Goal: Transaction & Acquisition: Purchase product/service

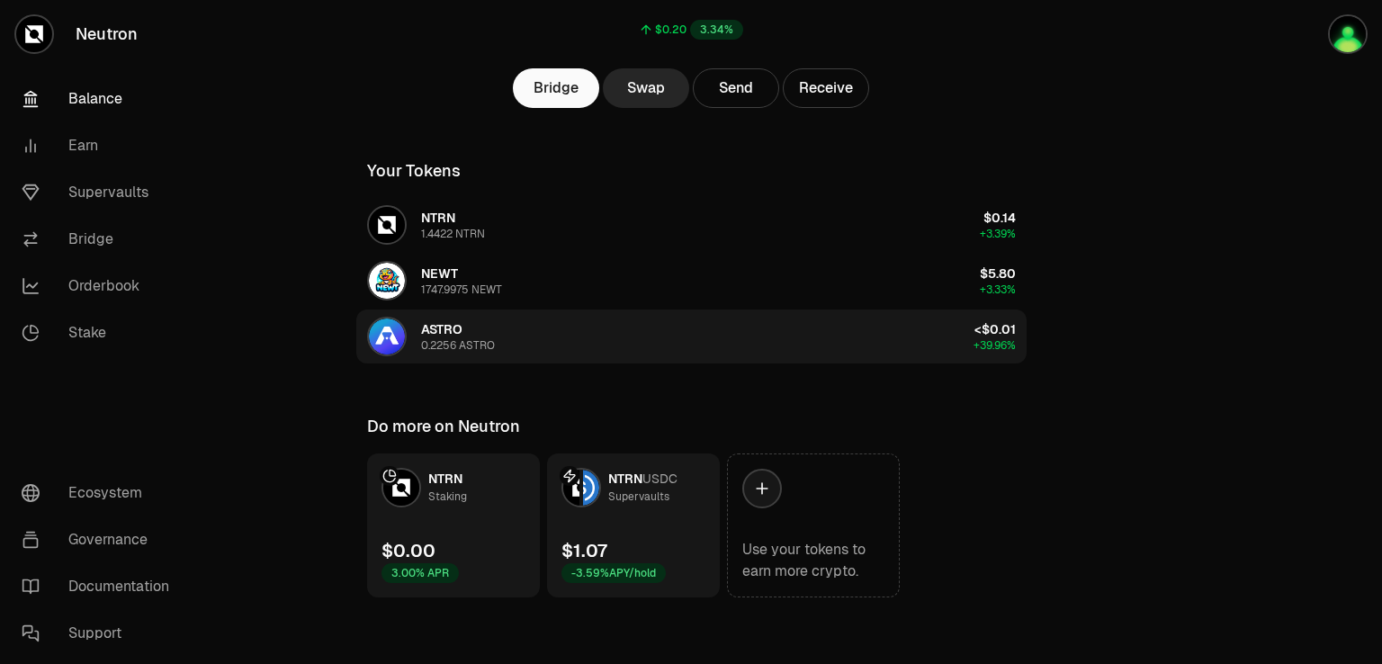
scroll to position [203, 0]
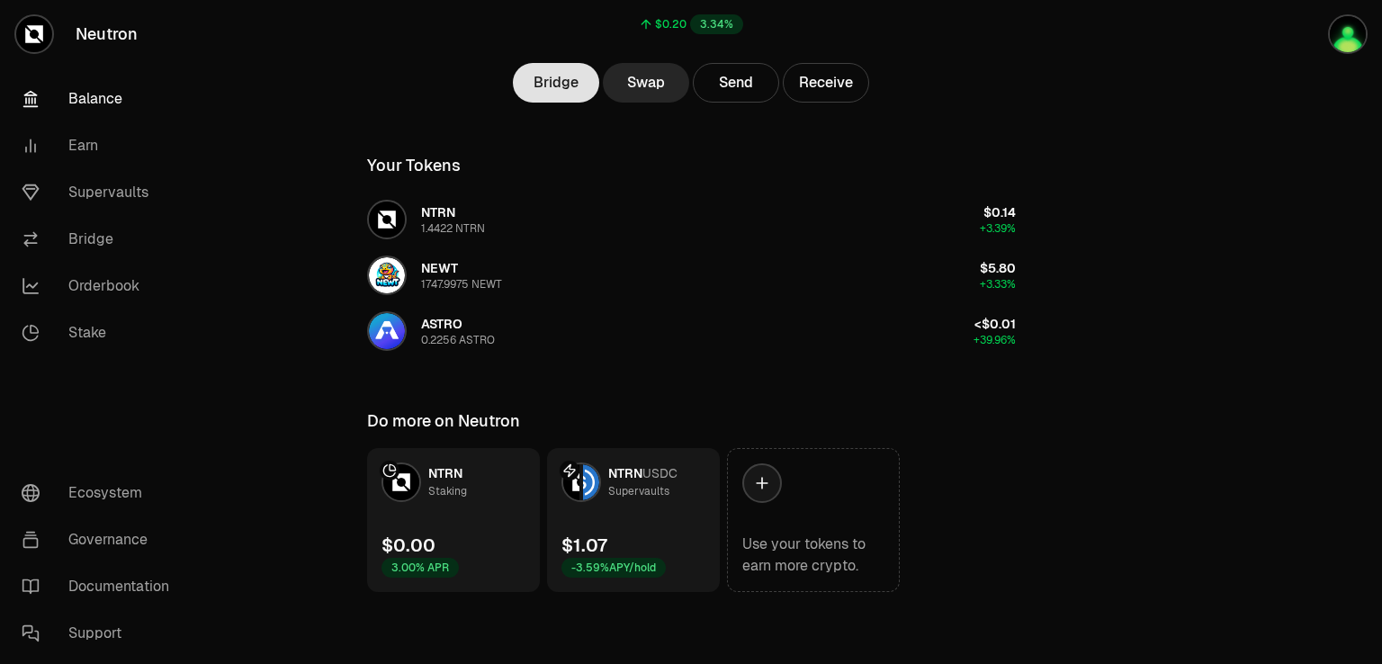
click at [575, 84] on link "Bridge" at bounding box center [556, 83] width 86 height 40
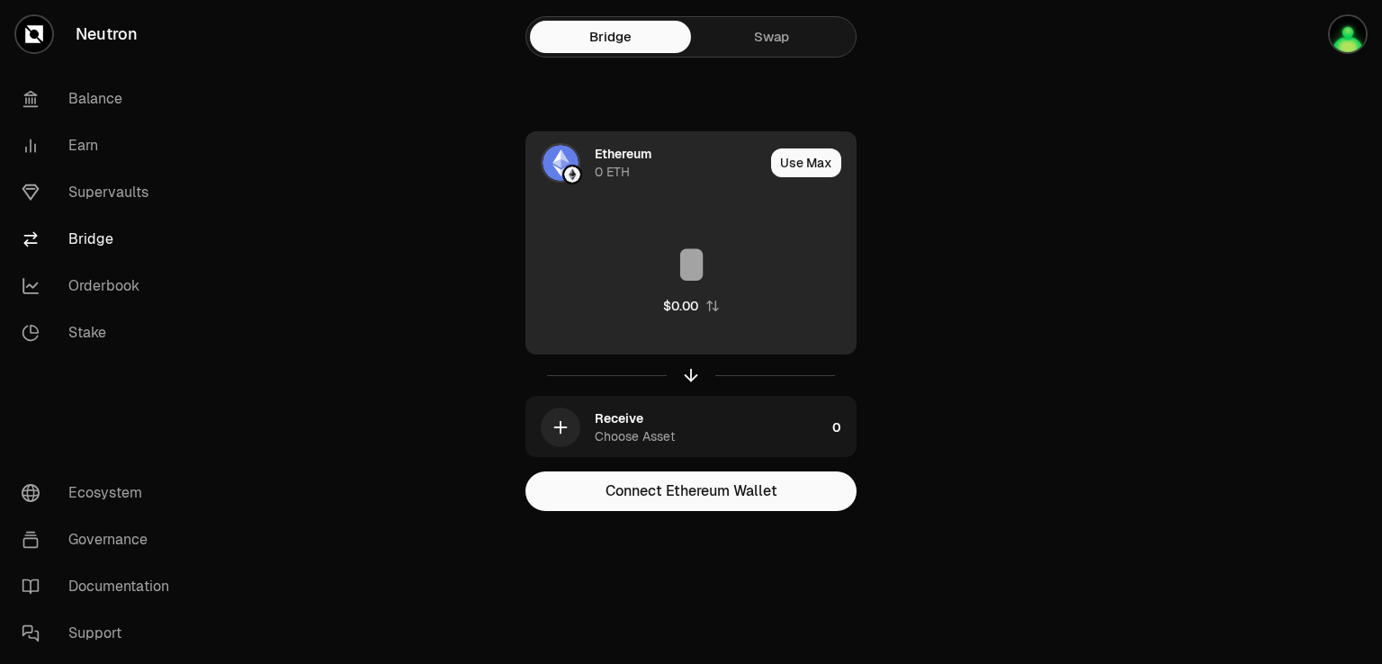
click at [619, 161] on div "Ethereum" at bounding box center [623, 154] width 57 height 18
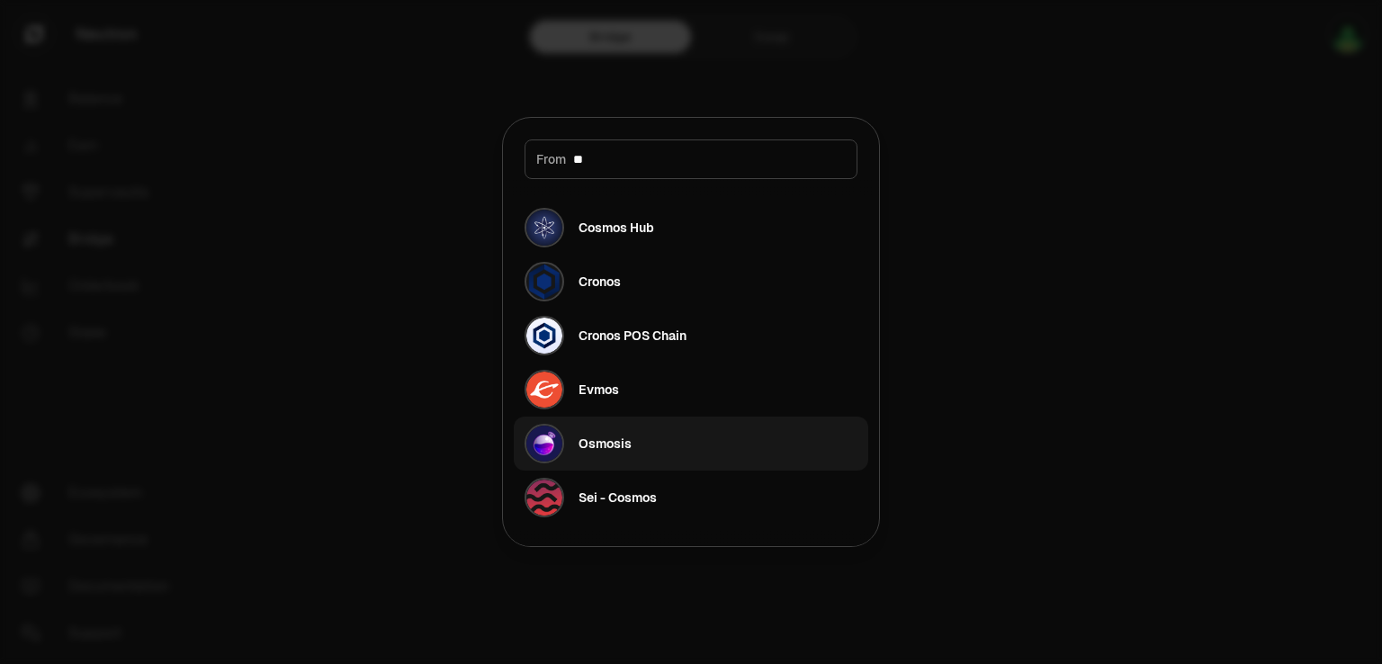
type input "**"
click at [584, 457] on div "Osmosis" at bounding box center [578, 444] width 107 height 40
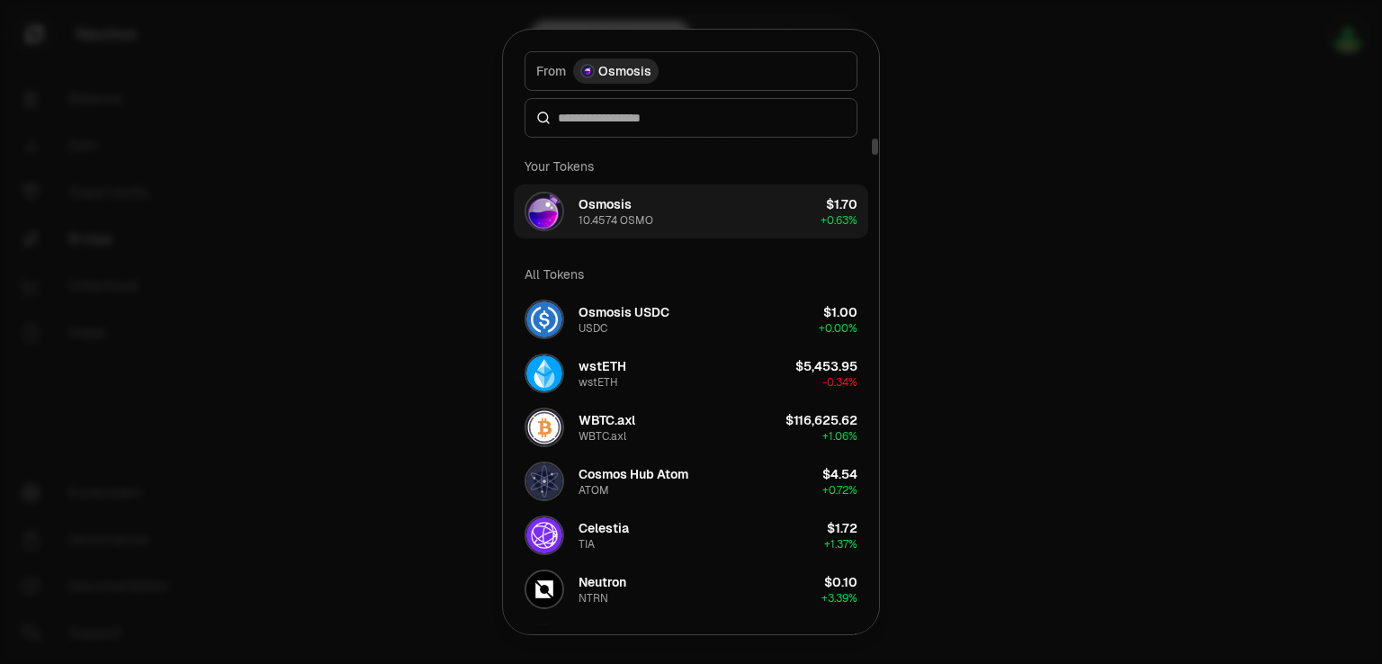
click at [601, 213] on div "10.4574 OSMO" at bounding box center [616, 220] width 75 height 14
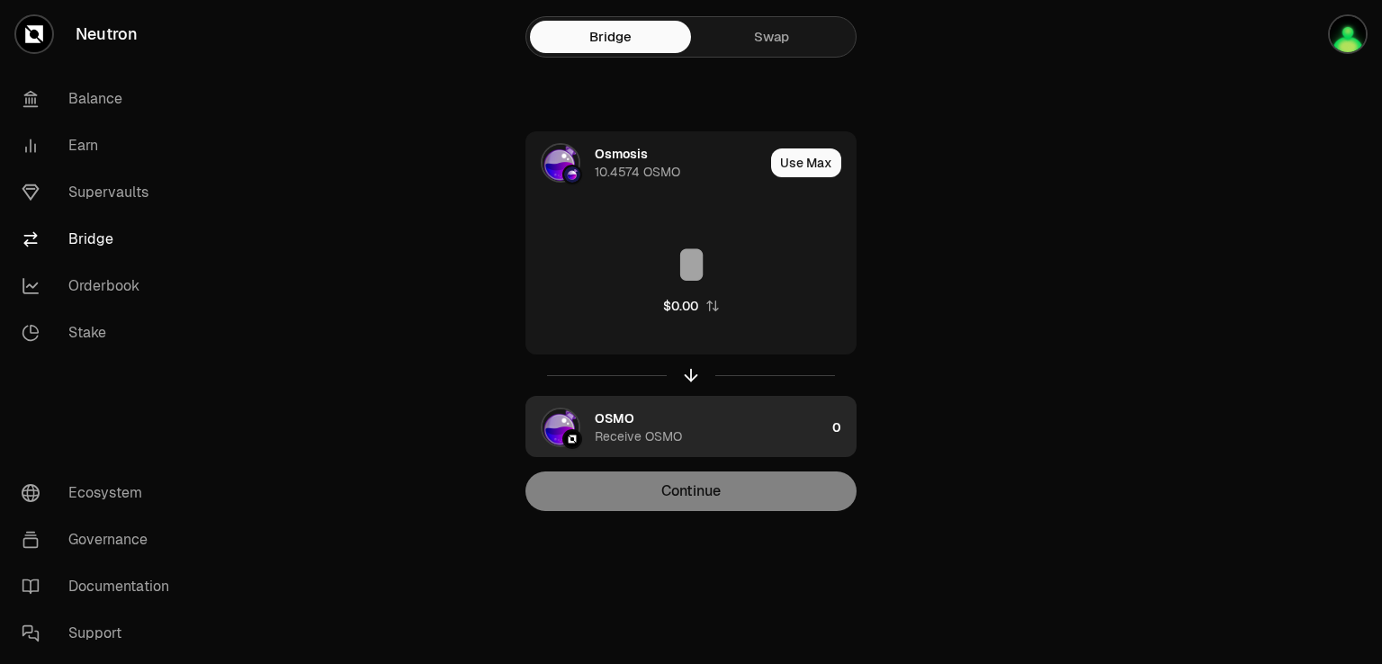
click at [565, 422] on img "button" at bounding box center [561, 427] width 36 height 36
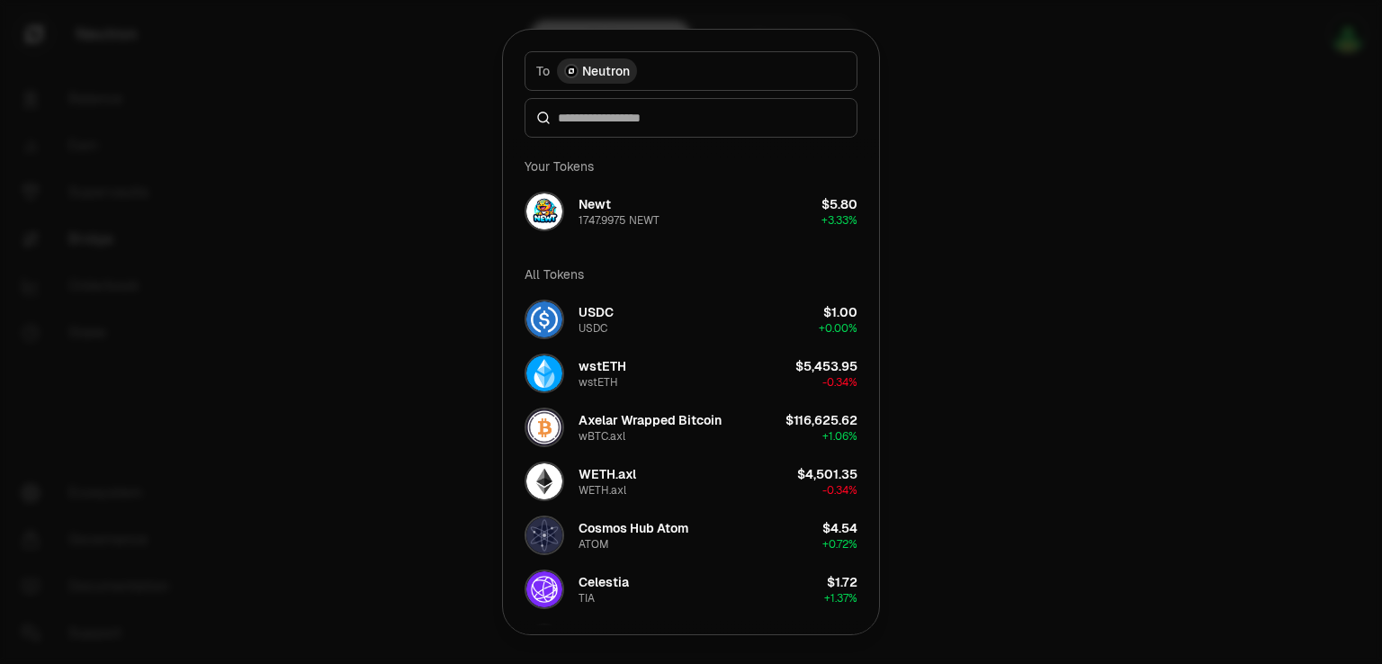
click at [1010, 230] on div at bounding box center [691, 332] width 1382 height 664
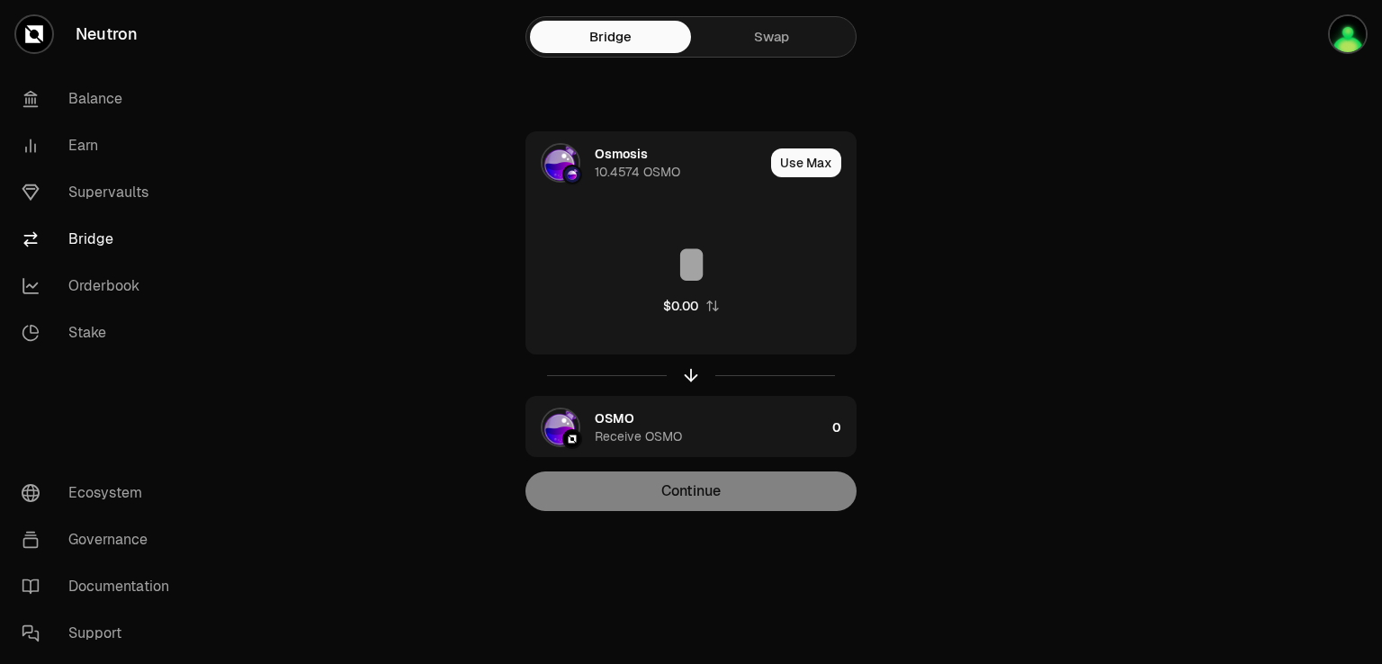
click at [768, 51] on link "Swap" at bounding box center [771, 37] width 161 height 32
click at [787, 27] on link "Swap" at bounding box center [771, 37] width 161 height 32
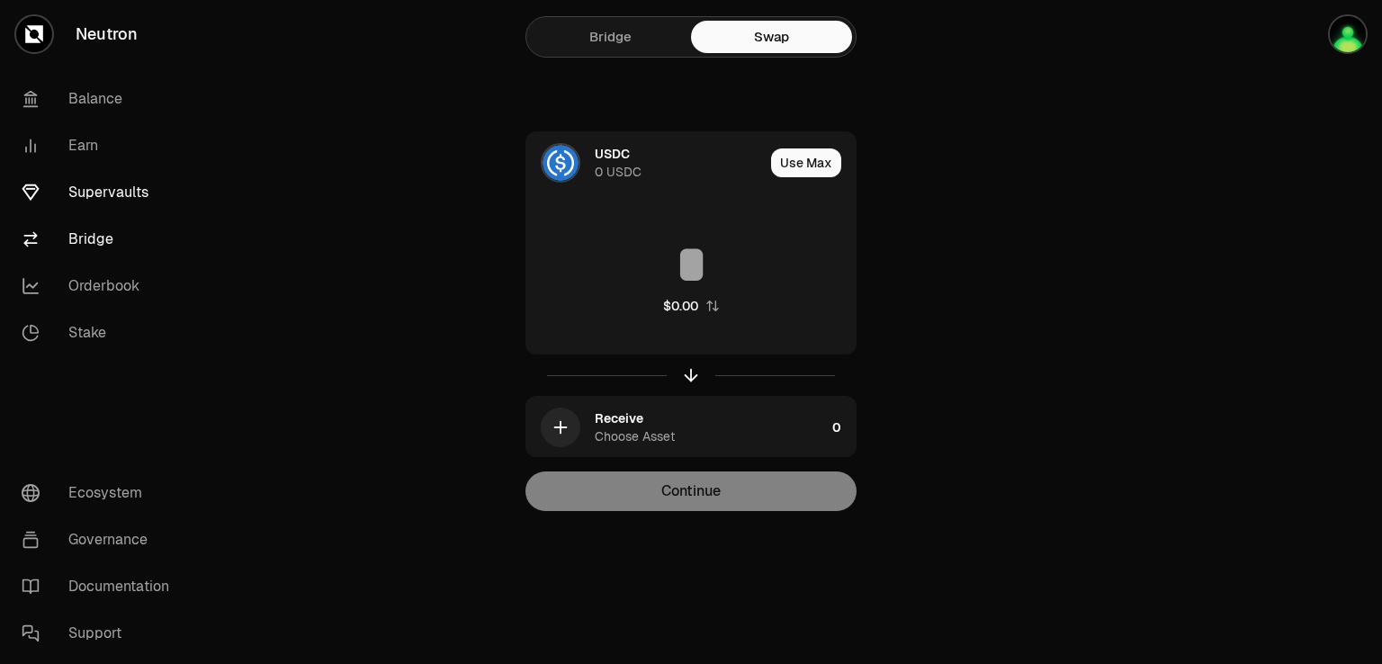
click at [130, 184] on link "Supervaults" at bounding box center [100, 192] width 187 height 47
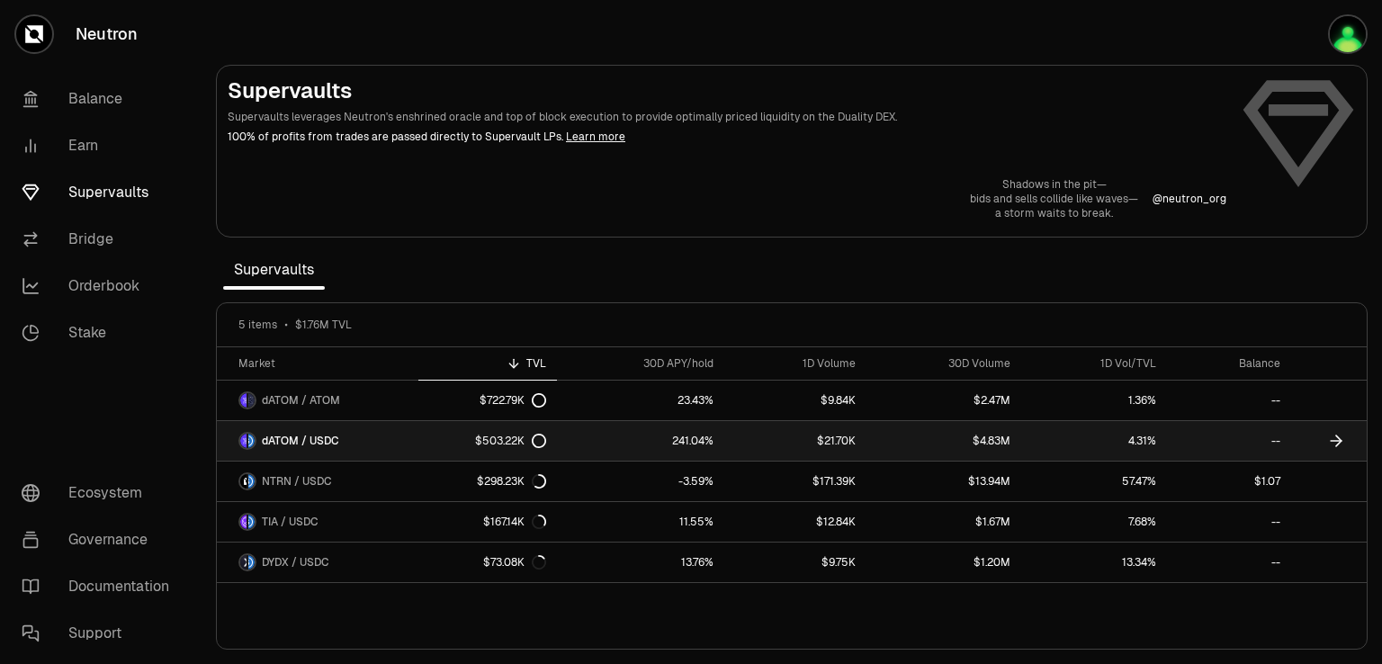
click at [382, 430] on link "dATOM / USDC" at bounding box center [318, 441] width 202 height 40
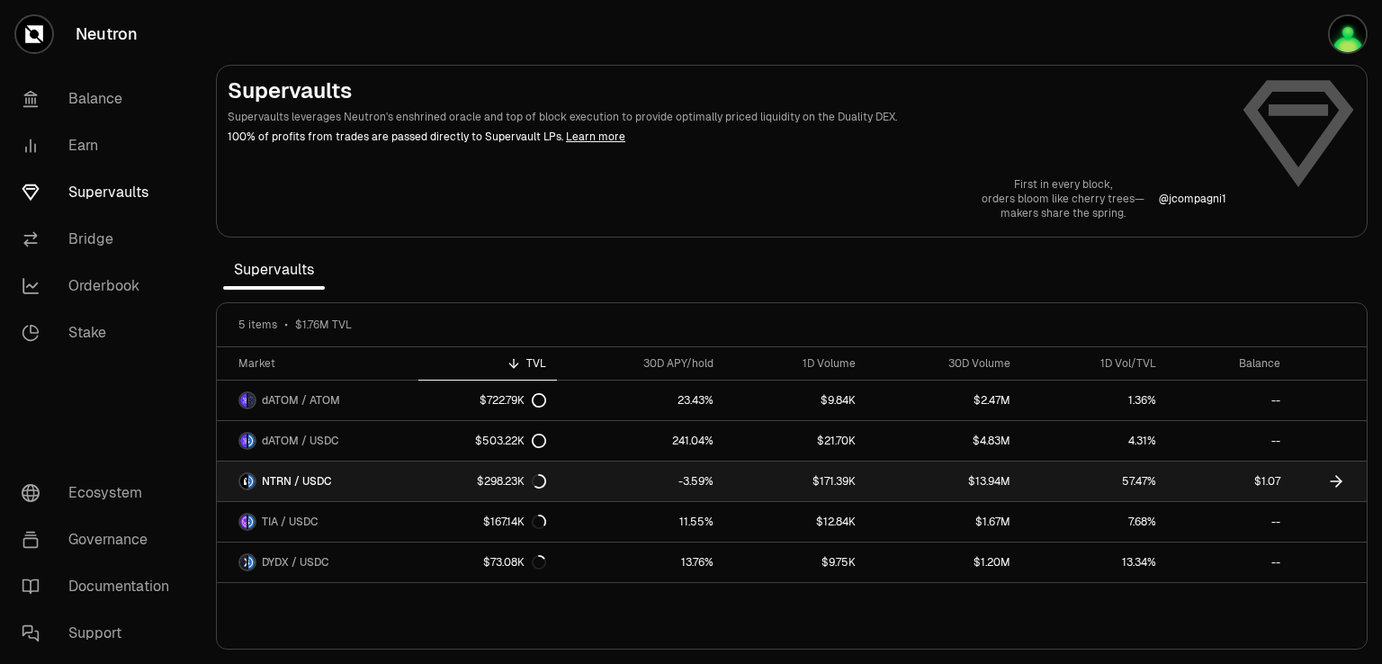
click at [350, 480] on link "NTRN / USDC" at bounding box center [318, 482] width 202 height 40
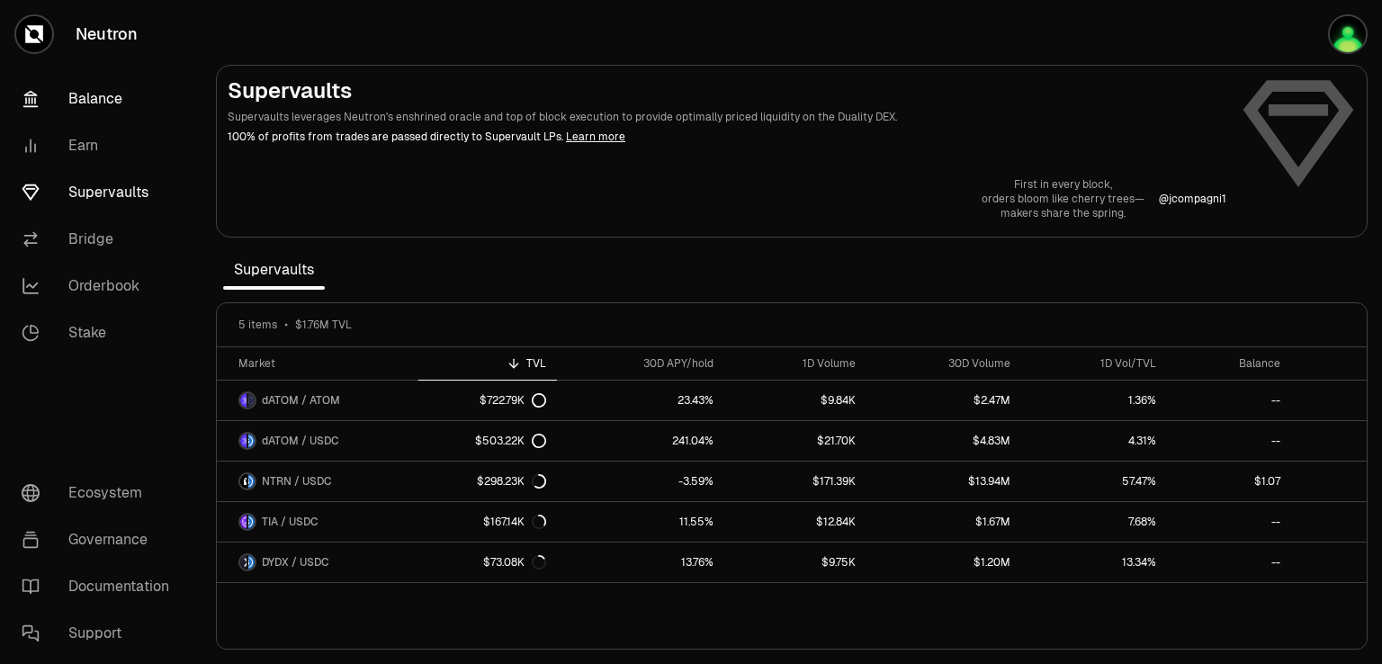
click at [97, 102] on link "Balance" at bounding box center [100, 99] width 187 height 47
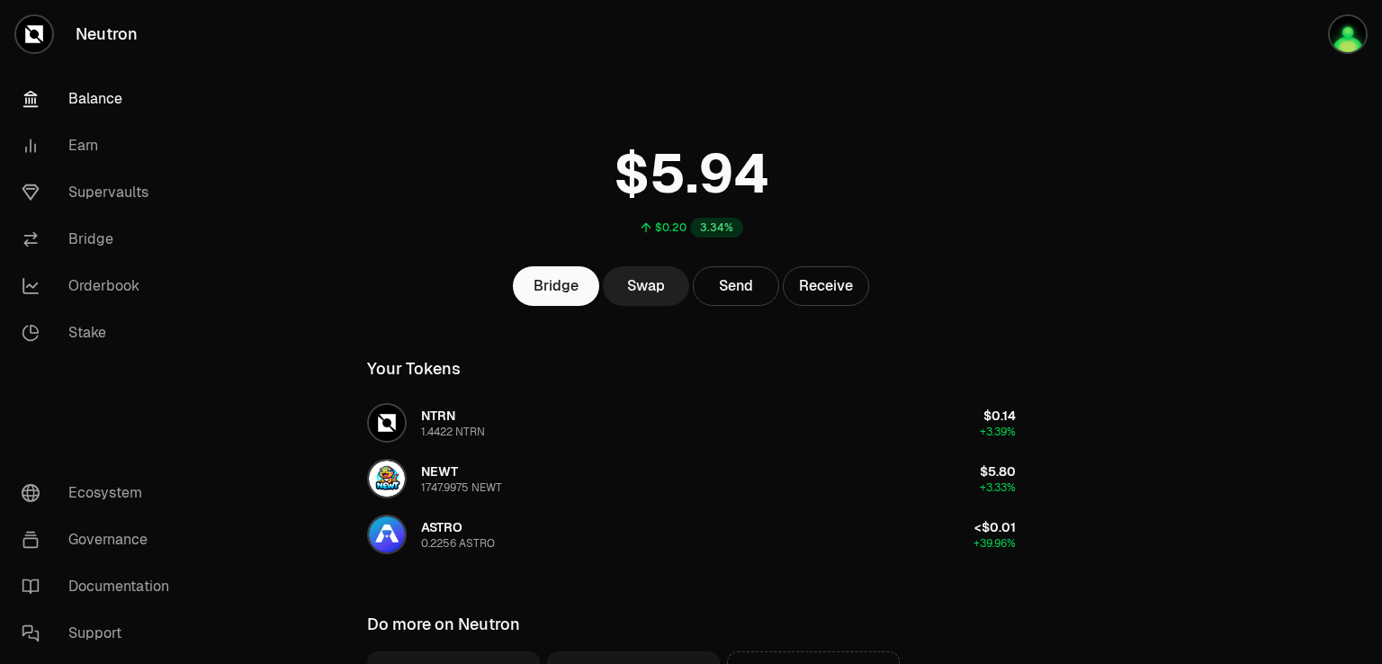
click at [649, 292] on link "Swap" at bounding box center [646, 286] width 86 height 40
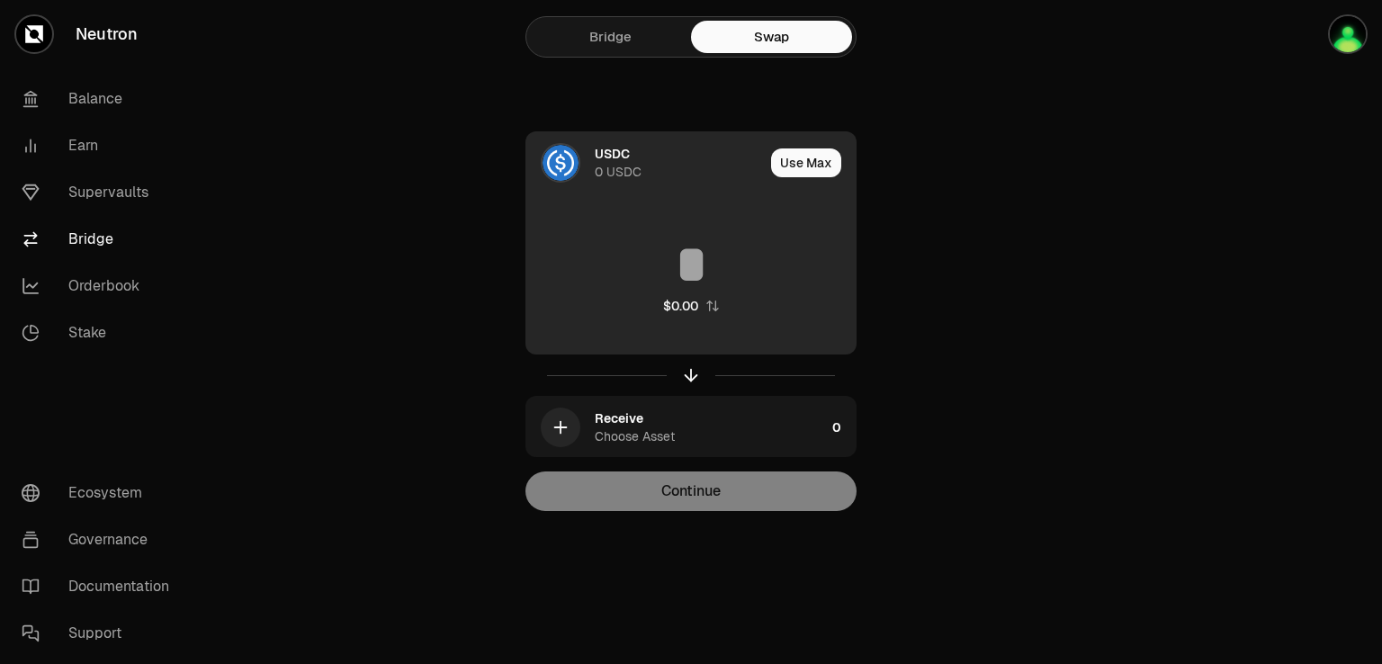
click at [623, 163] on div "0 USDC" at bounding box center [618, 172] width 47 height 18
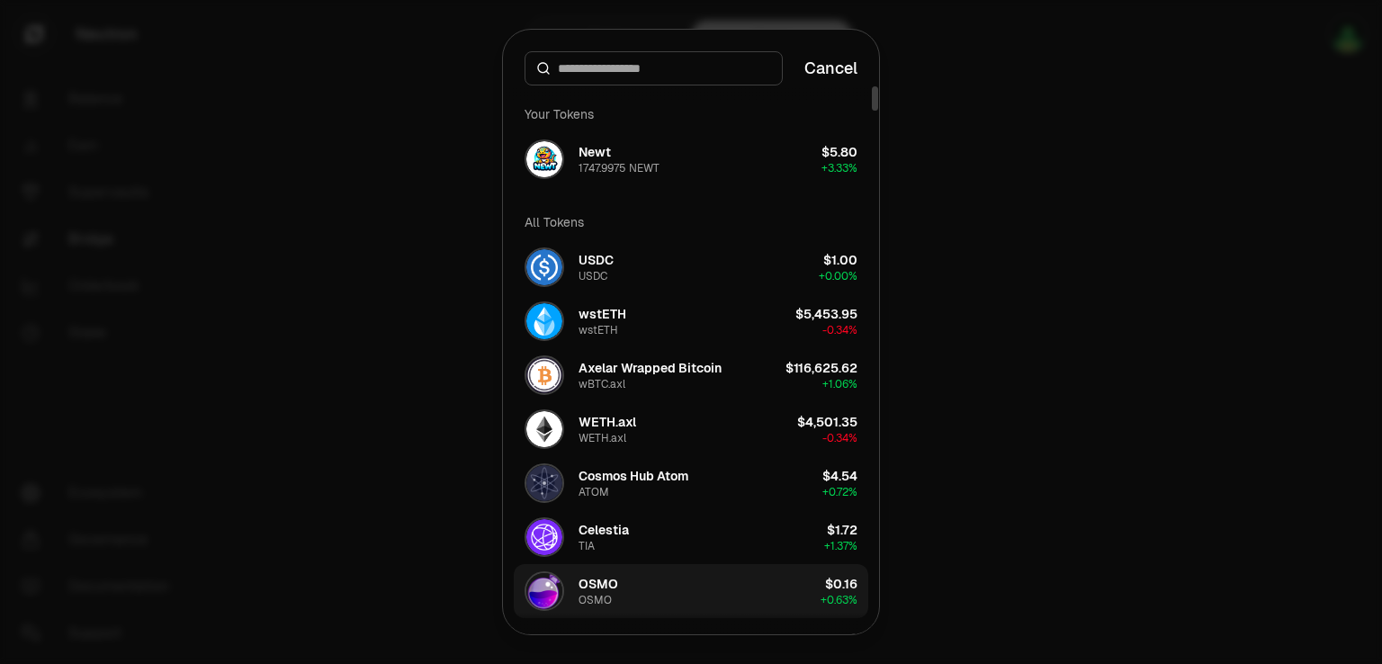
click at [601, 583] on div "OSMO" at bounding box center [599, 584] width 40 height 18
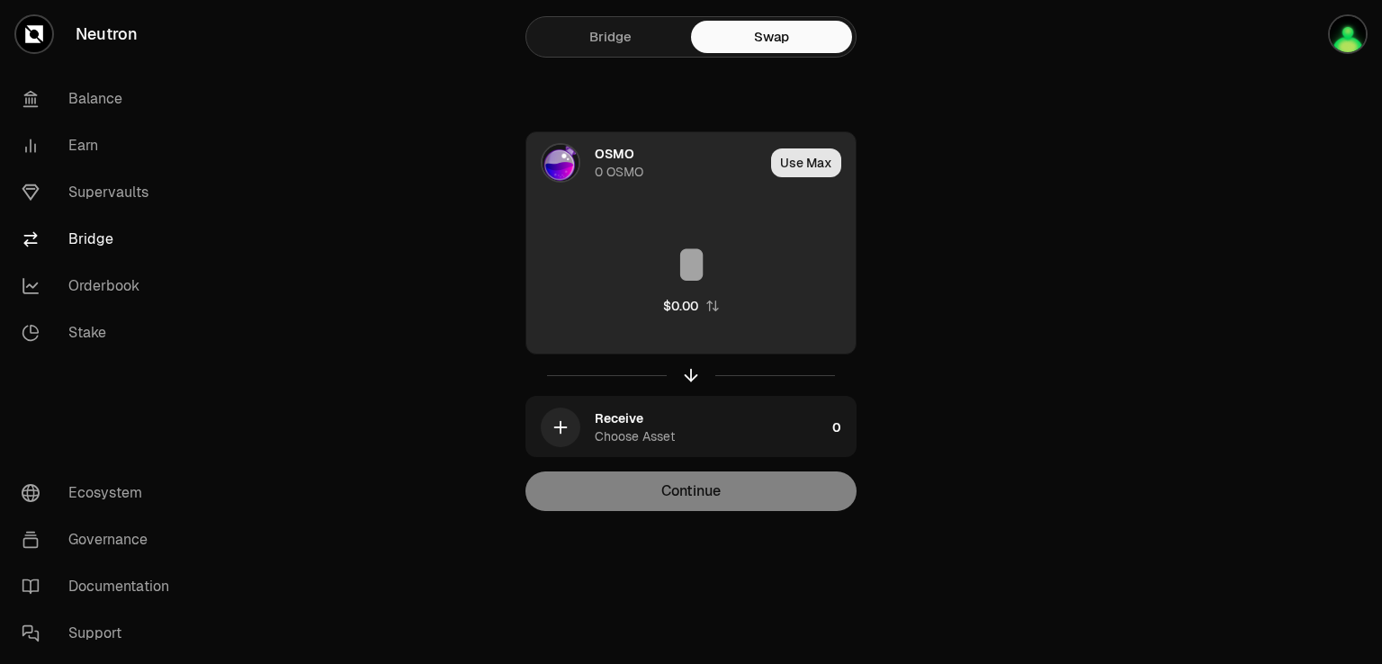
click at [796, 162] on button "Use Max" at bounding box center [806, 162] width 70 height 29
type input "*"
click at [794, 170] on div "Using Max" at bounding box center [807, 162] width 96 height 61
click at [588, 176] on div "OSMO 0 OSMO" at bounding box center [639, 162] width 226 height 61
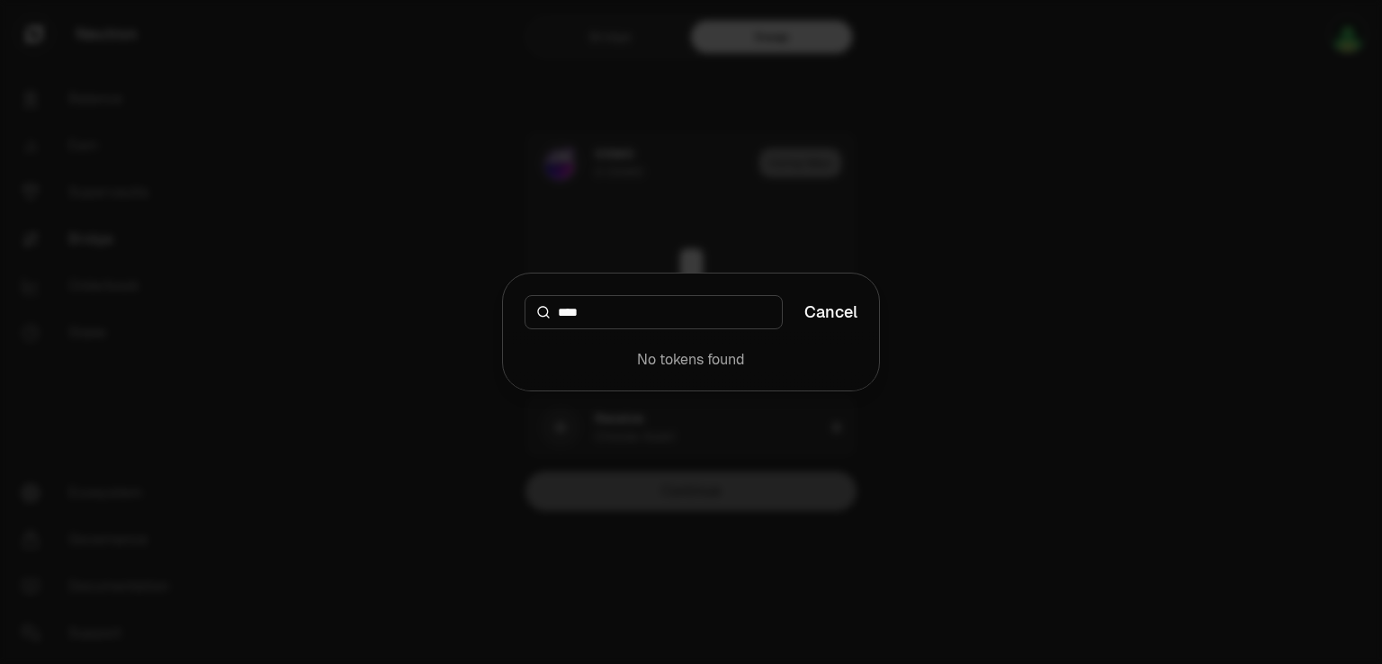
type input "****"
click at [1119, 250] on div at bounding box center [691, 332] width 1382 height 664
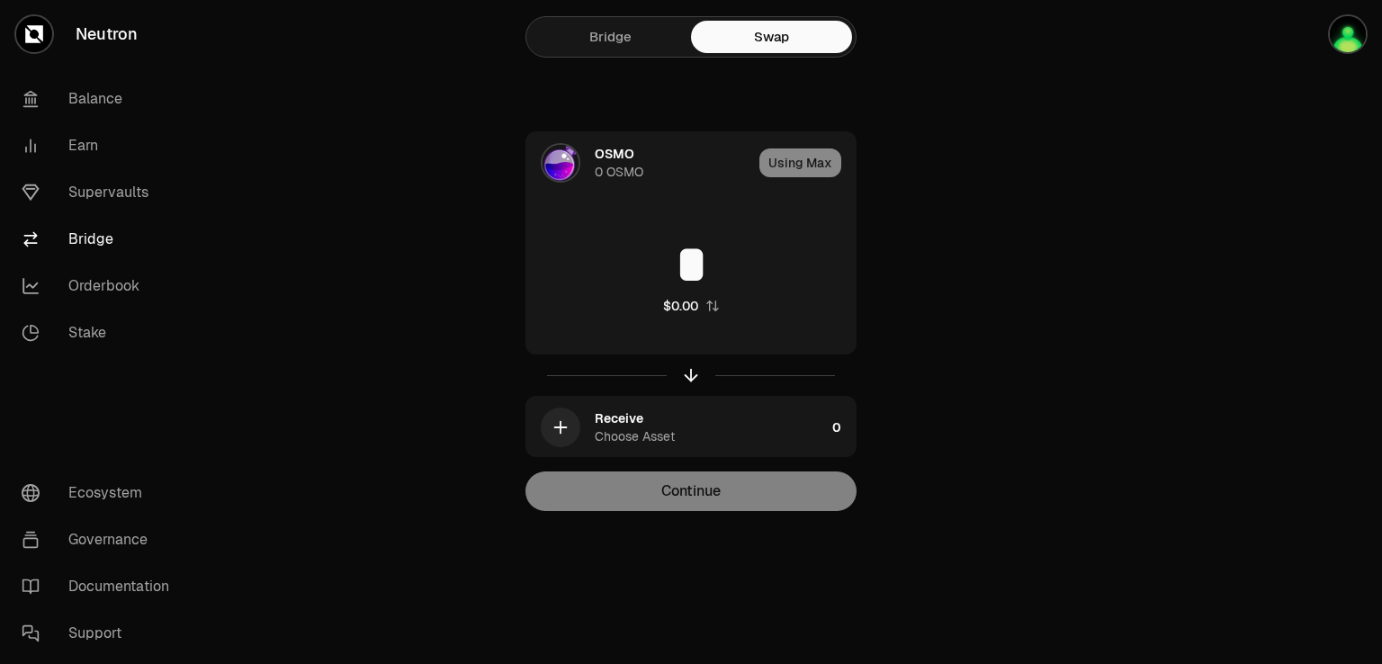
click at [617, 52] on link "Bridge" at bounding box center [610, 37] width 161 height 32
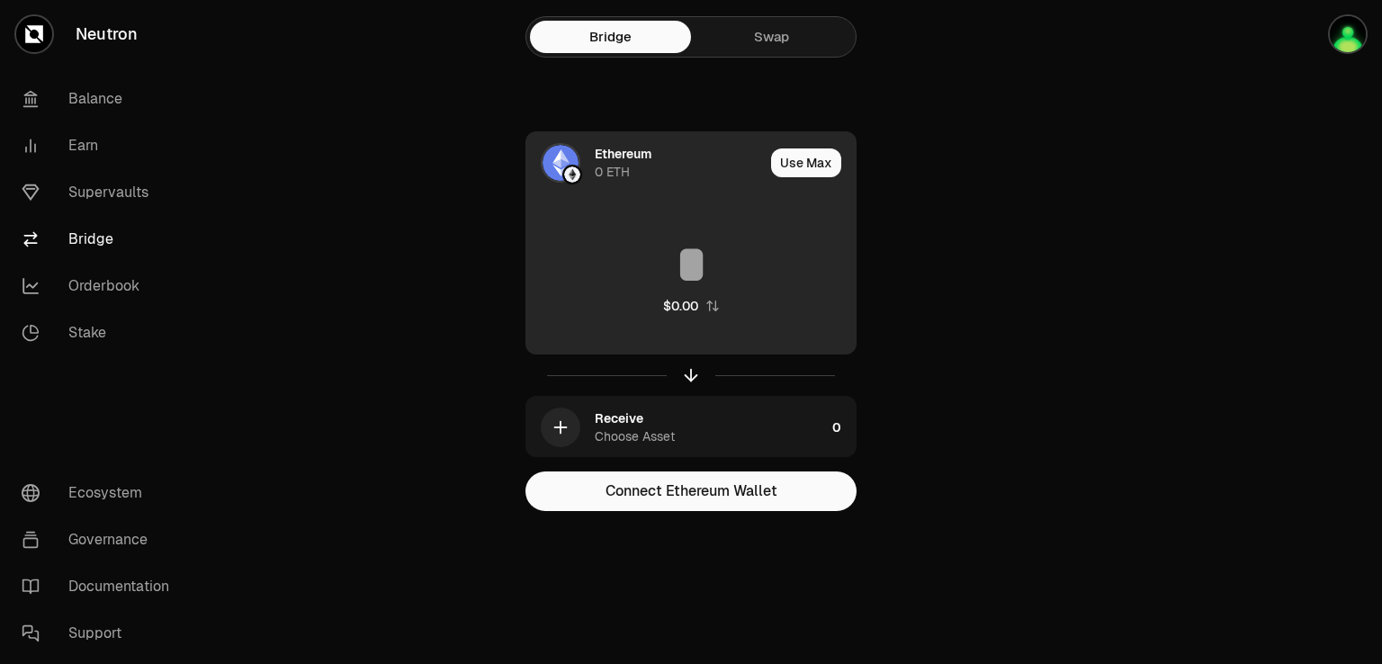
click at [623, 173] on div "0 ETH" at bounding box center [612, 172] width 35 height 18
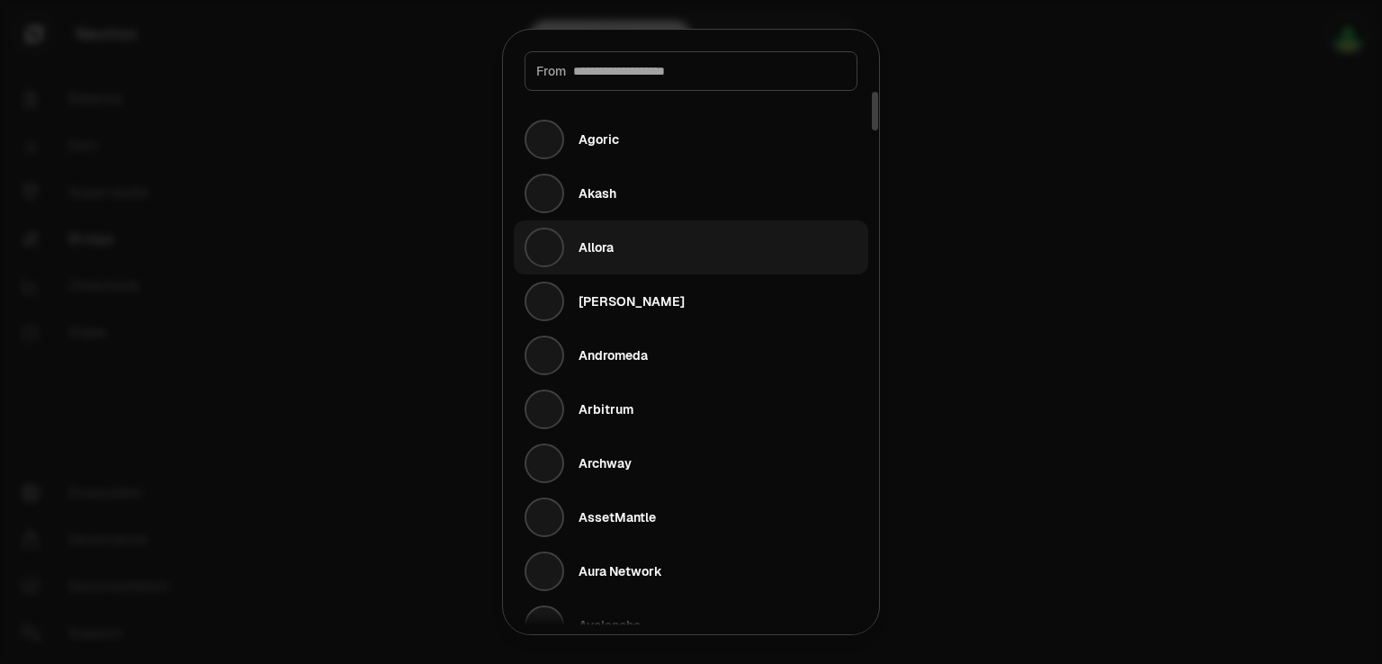
type input "*"
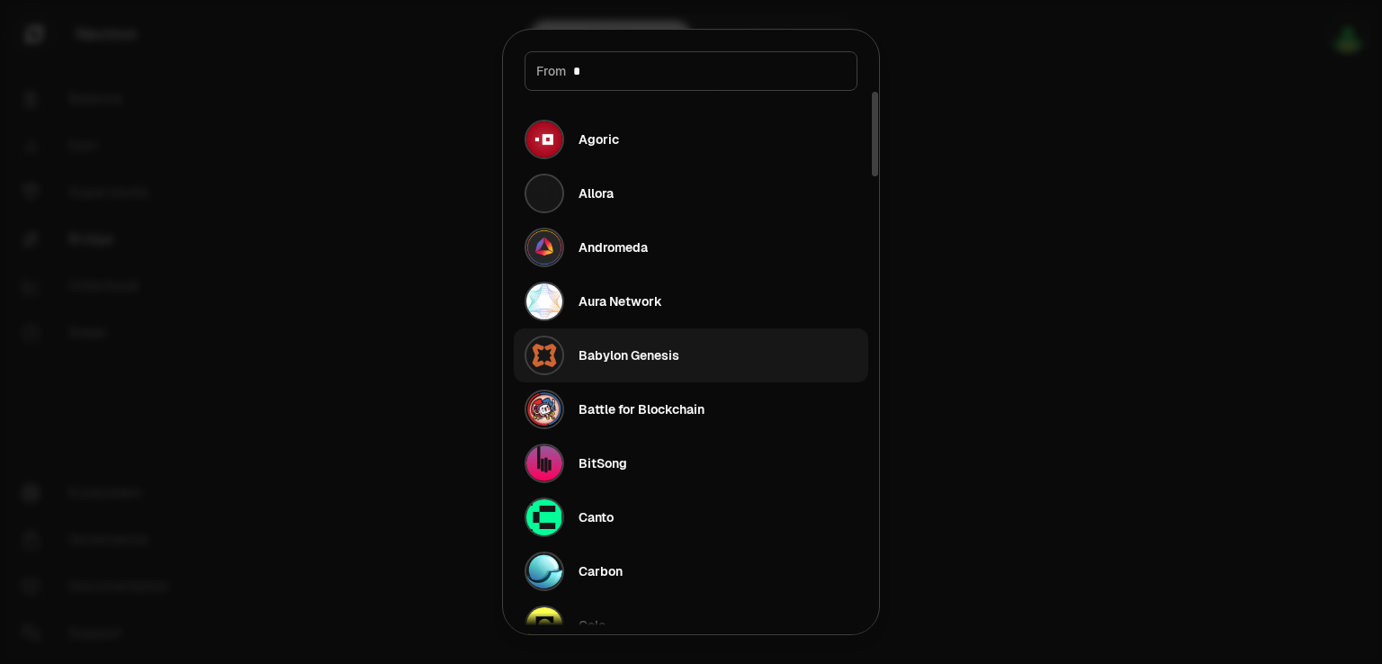
type input "**"
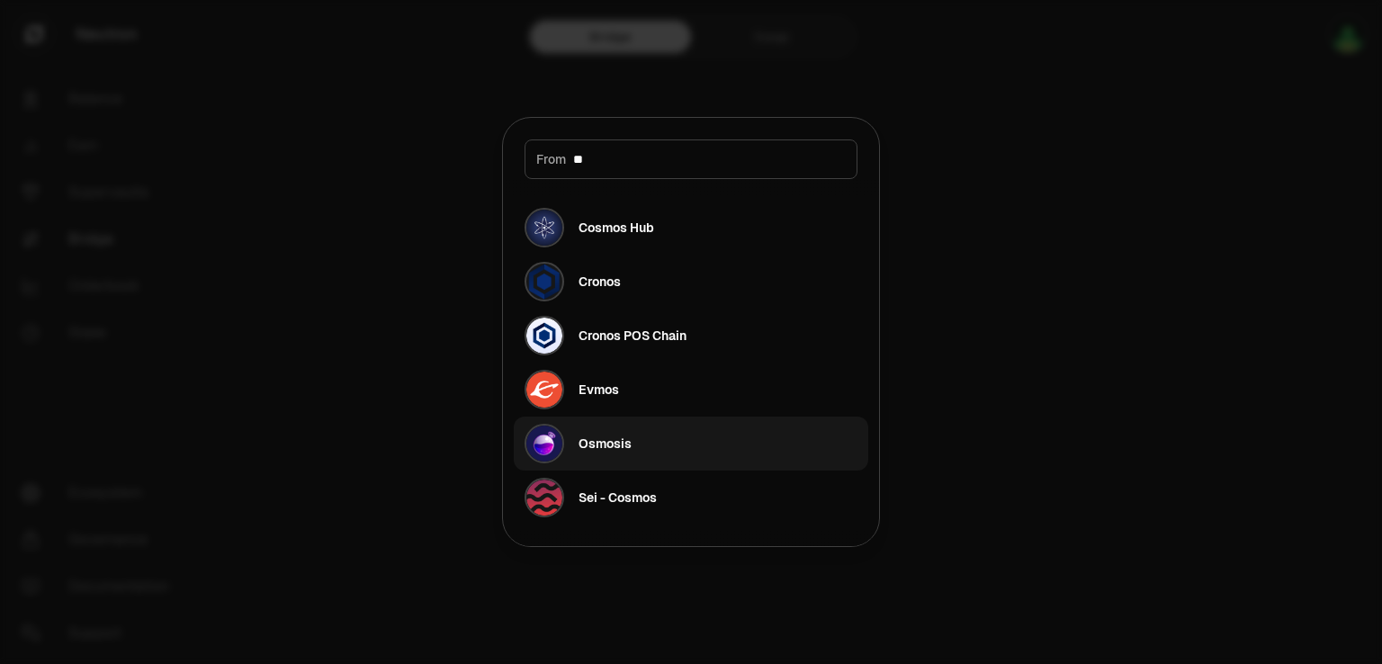
click at [604, 444] on div "Osmosis" at bounding box center [605, 444] width 53 height 18
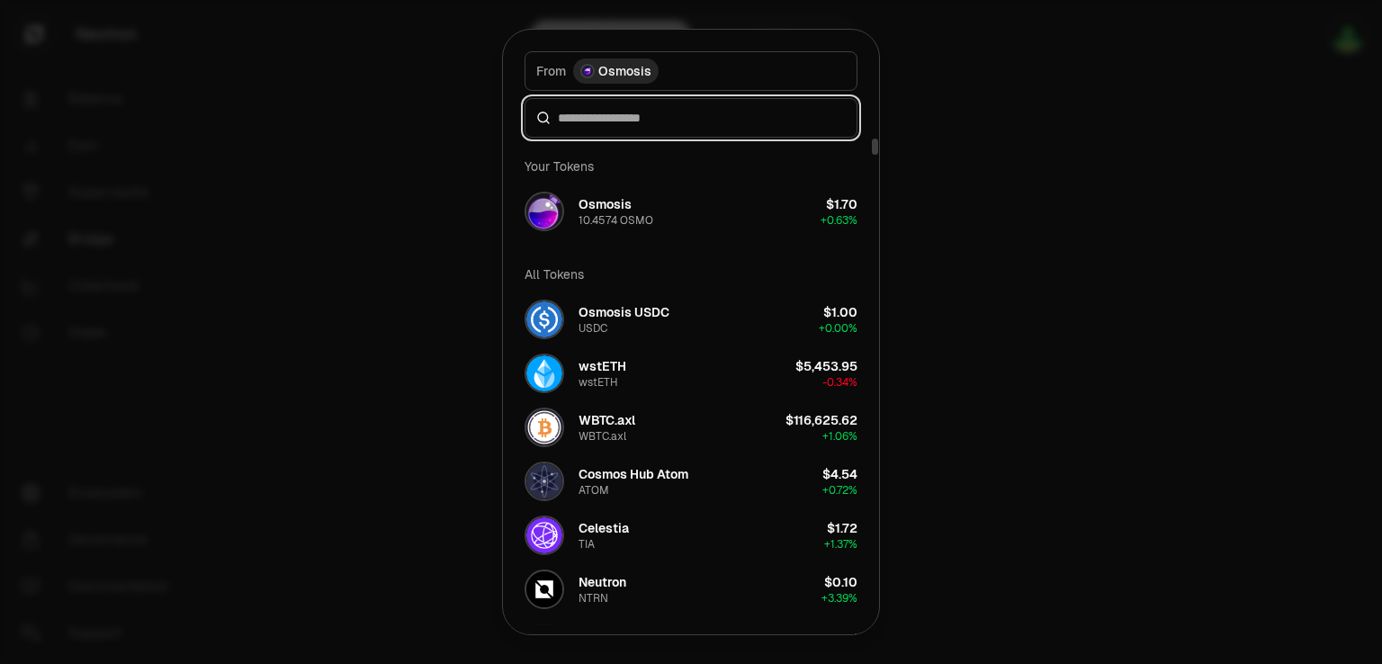
click at [600, 121] on input at bounding box center [702, 118] width 288 height 18
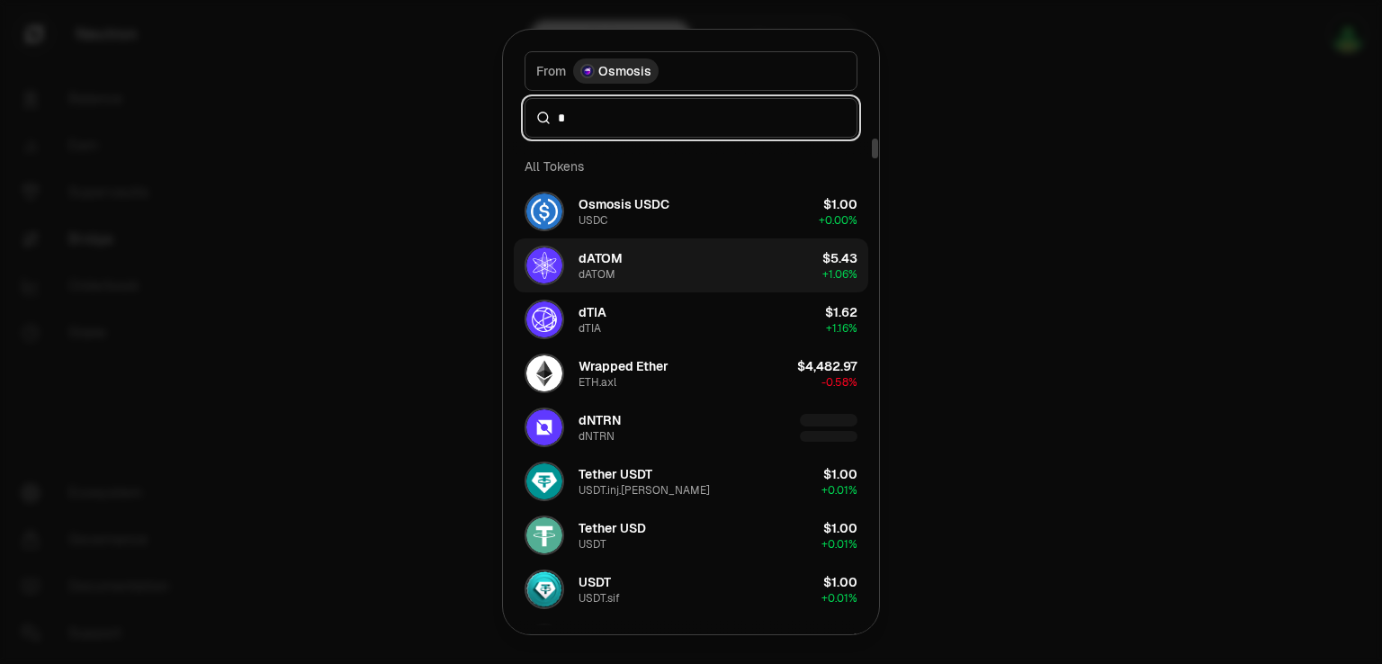
type input "*"
click at [612, 264] on div "dATOM" at bounding box center [601, 258] width 44 height 18
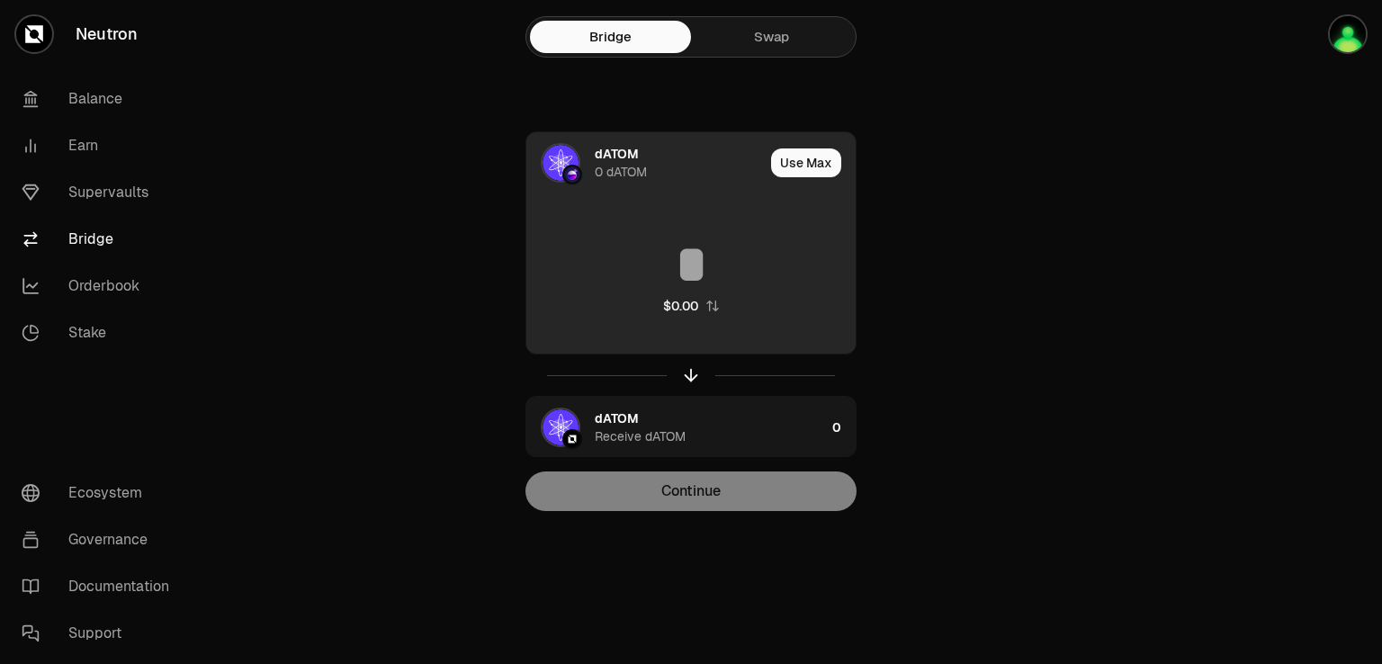
click at [699, 274] on input at bounding box center [690, 265] width 329 height 54
click at [785, 161] on button "Use Max" at bounding box center [806, 162] width 70 height 29
type input "*"
click at [543, 157] on img at bounding box center [561, 163] width 36 height 36
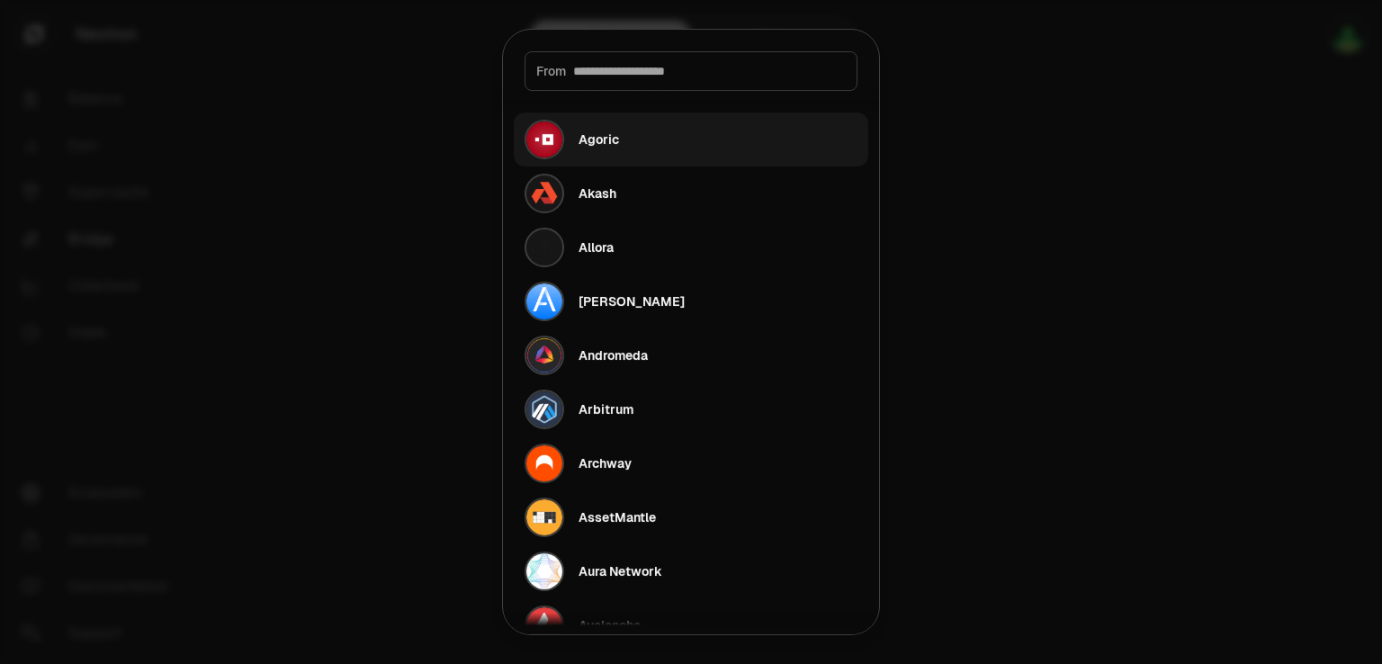
click at [561, 161] on button "Agoric" at bounding box center [691, 139] width 355 height 54
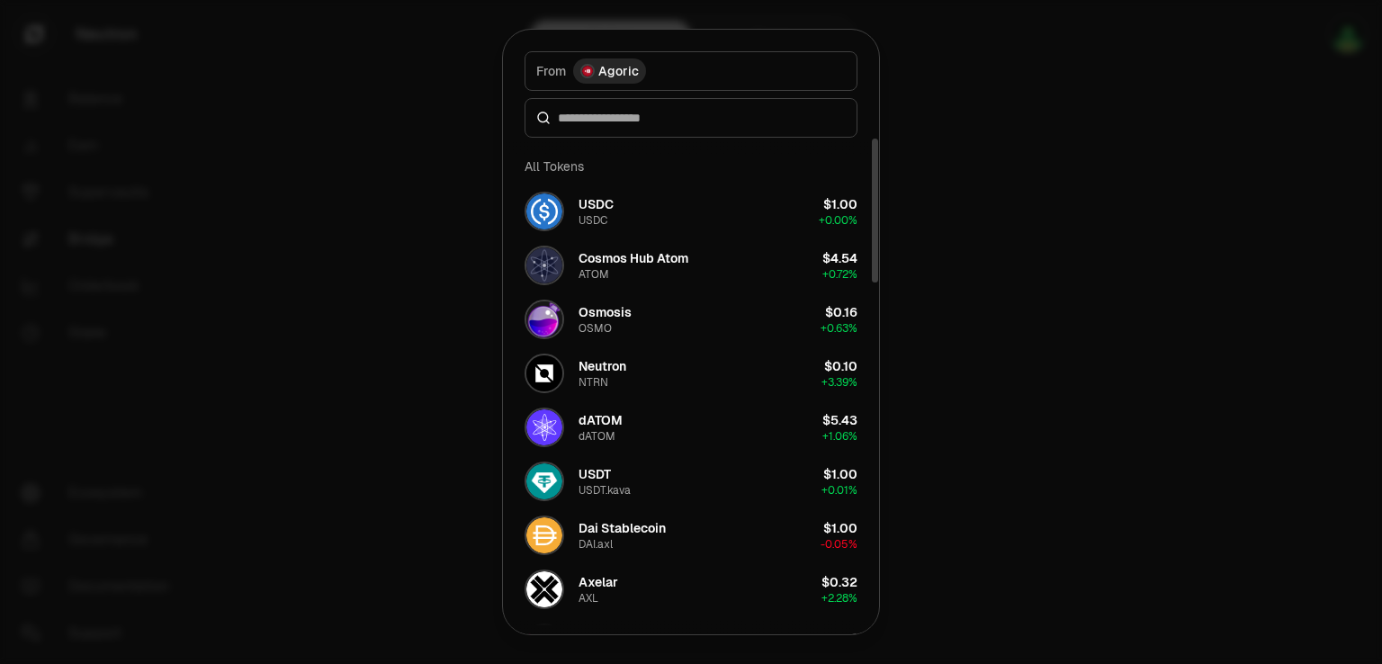
click at [584, 127] on div at bounding box center [691, 118] width 333 height 40
click at [586, 121] on input at bounding box center [702, 118] width 288 height 18
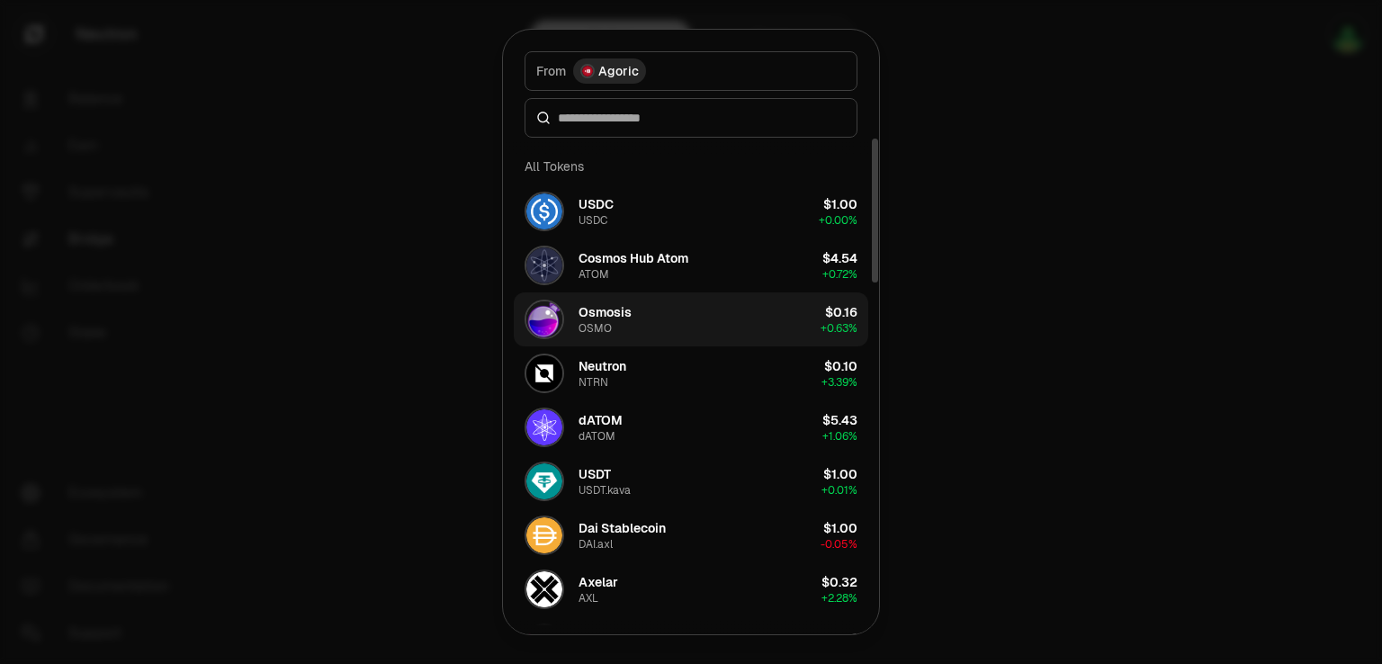
click at [615, 325] on div "Osmosis OSMO" at bounding box center [605, 319] width 53 height 32
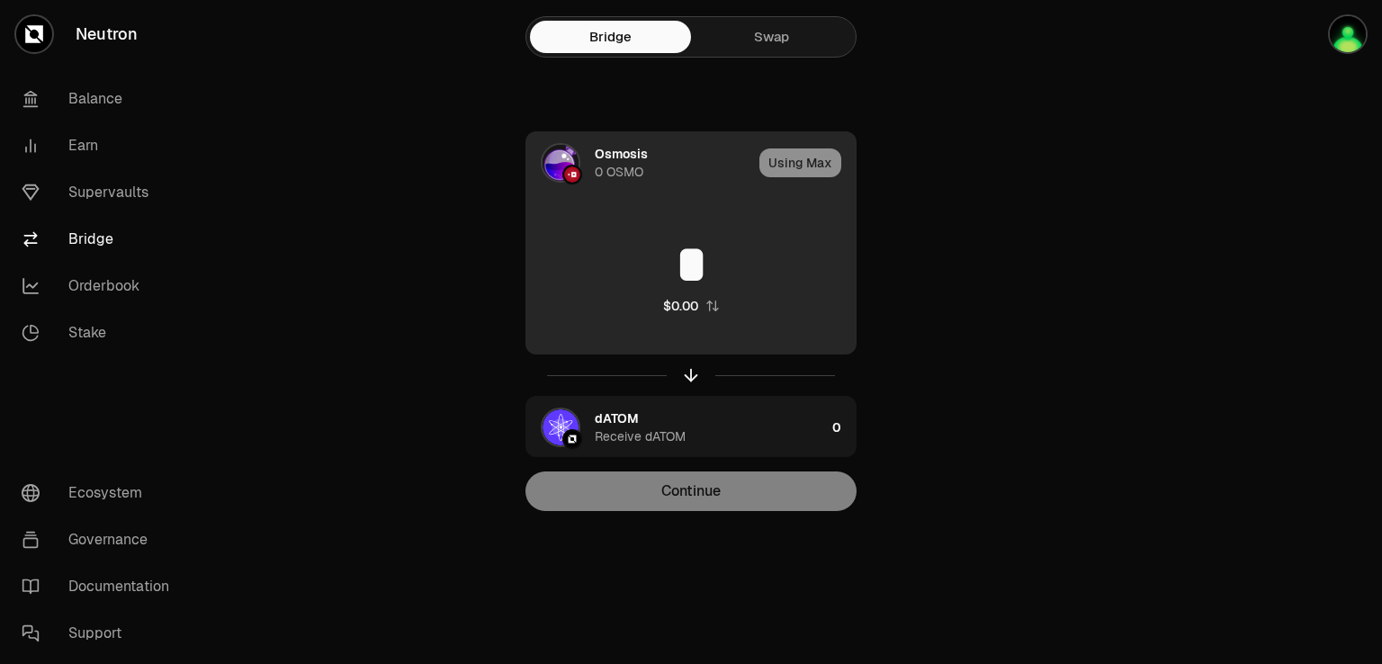
click at [620, 165] on div "0 OSMO" at bounding box center [619, 172] width 49 height 18
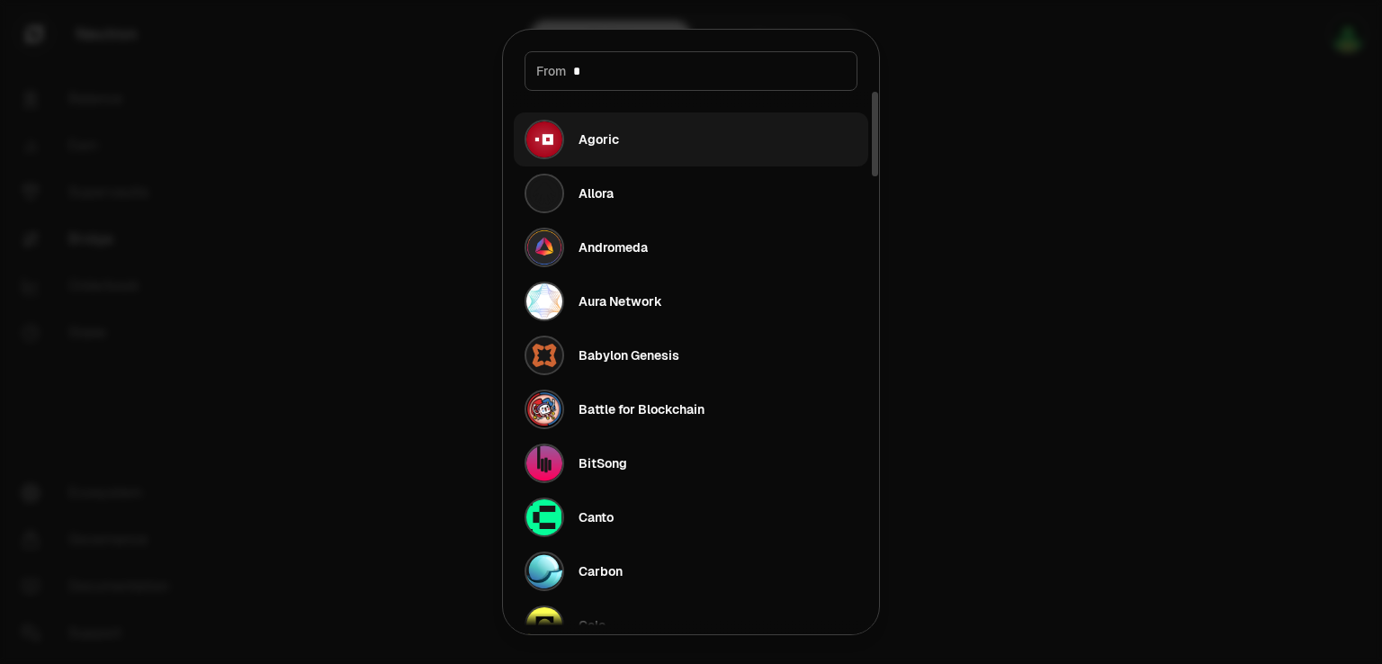
type input "**"
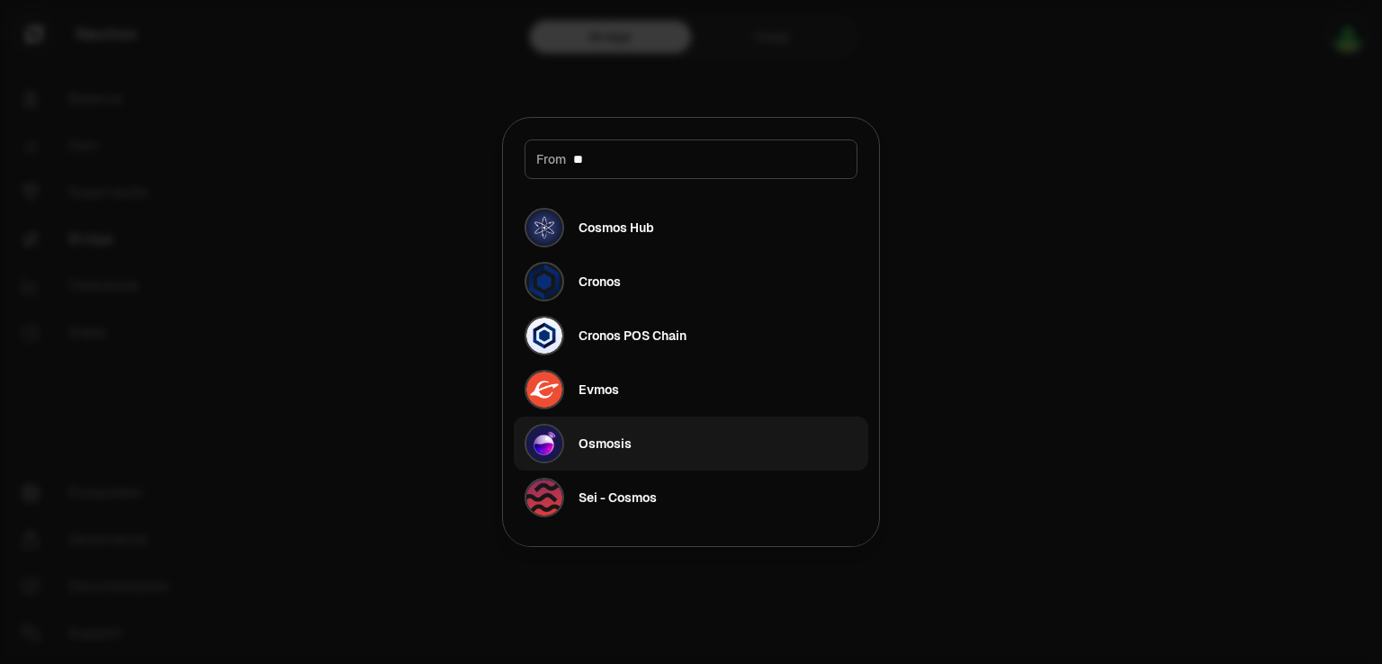
click at [612, 444] on div "Osmosis" at bounding box center [605, 444] width 53 height 18
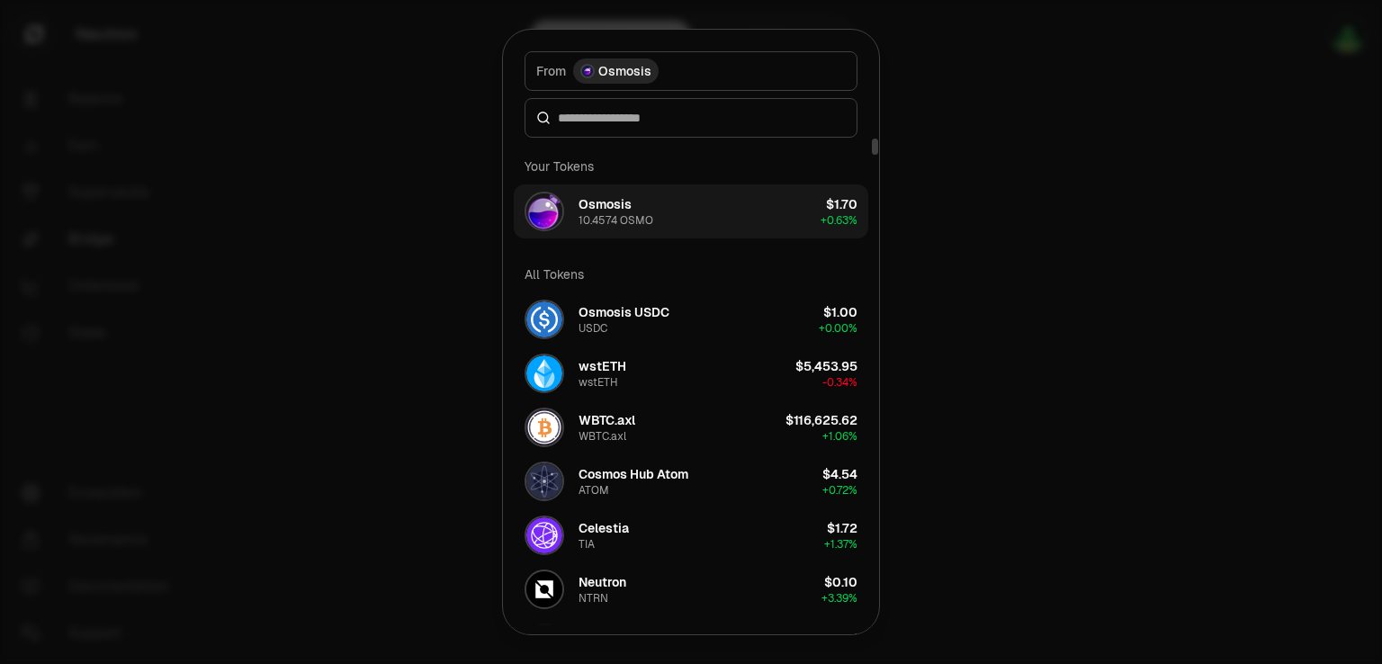
click at [623, 201] on div "Osmosis" at bounding box center [605, 204] width 53 height 18
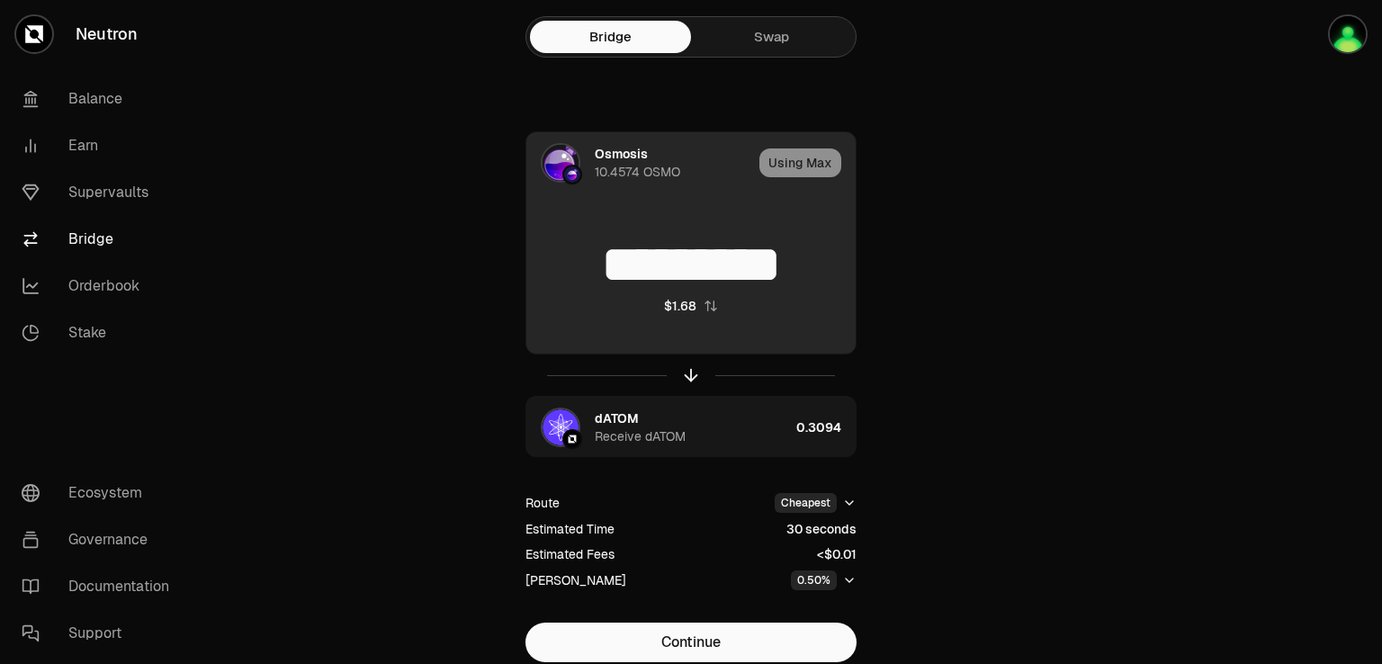
click at [698, 308] on button "$1.68" at bounding box center [691, 306] width 54 height 18
click at [753, 263] on input "*****" at bounding box center [690, 265] width 329 height 54
click at [712, 309] on div "10.3874" at bounding box center [692, 306] width 47 height 18
type input "*********"
drag, startPoint x: 822, startPoint y: 272, endPoint x: 559, endPoint y: 275, distance: 263.7
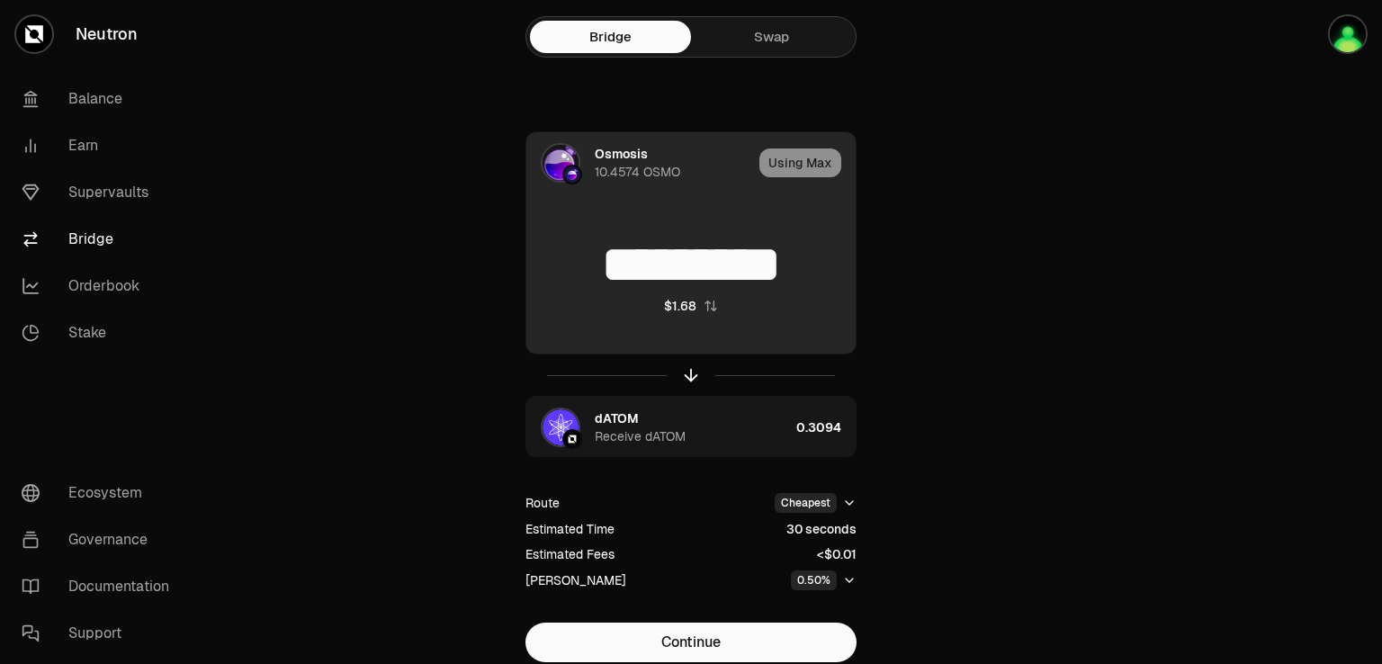
click at [559, 275] on input "*********" at bounding box center [690, 265] width 329 height 54
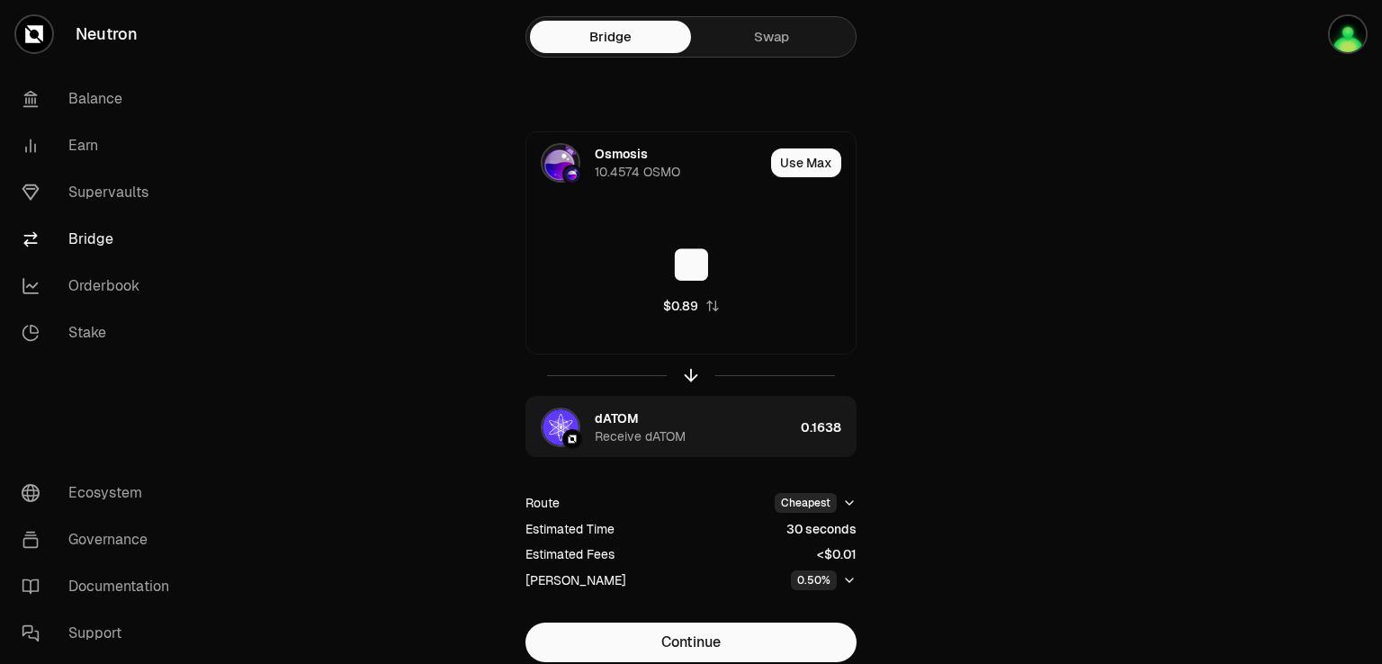
type input "*"
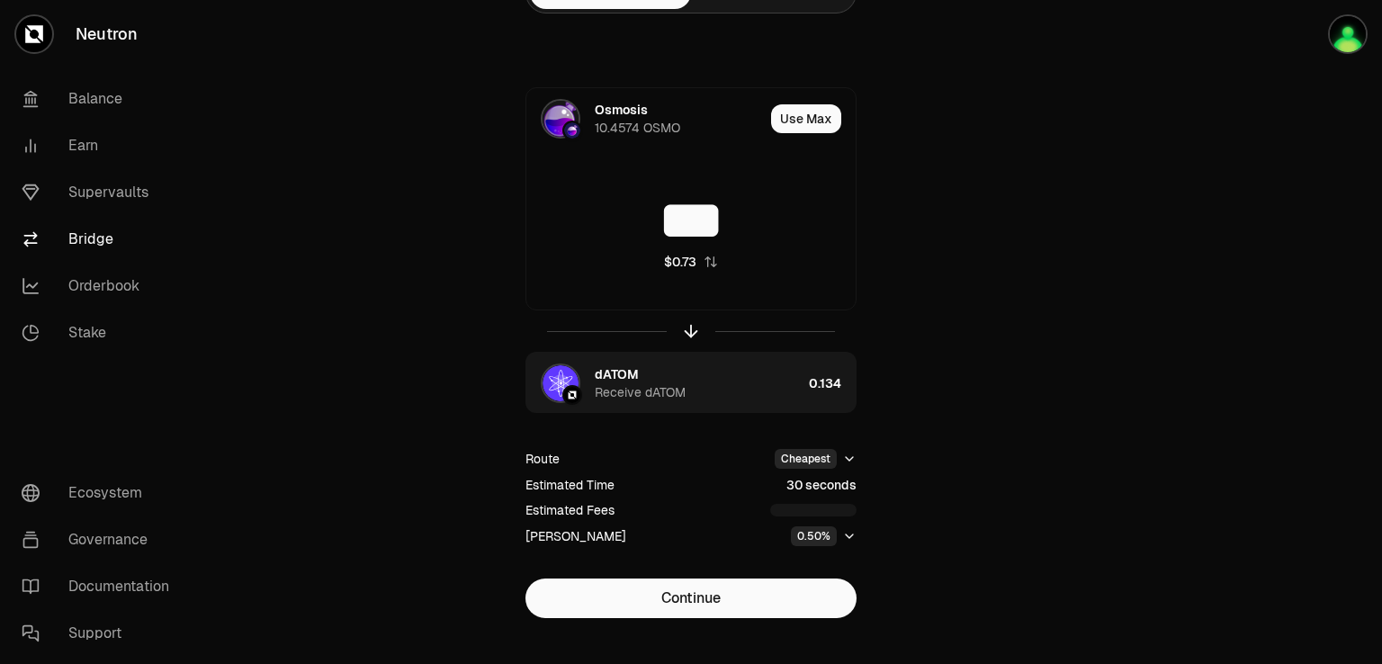
scroll to position [69, 0]
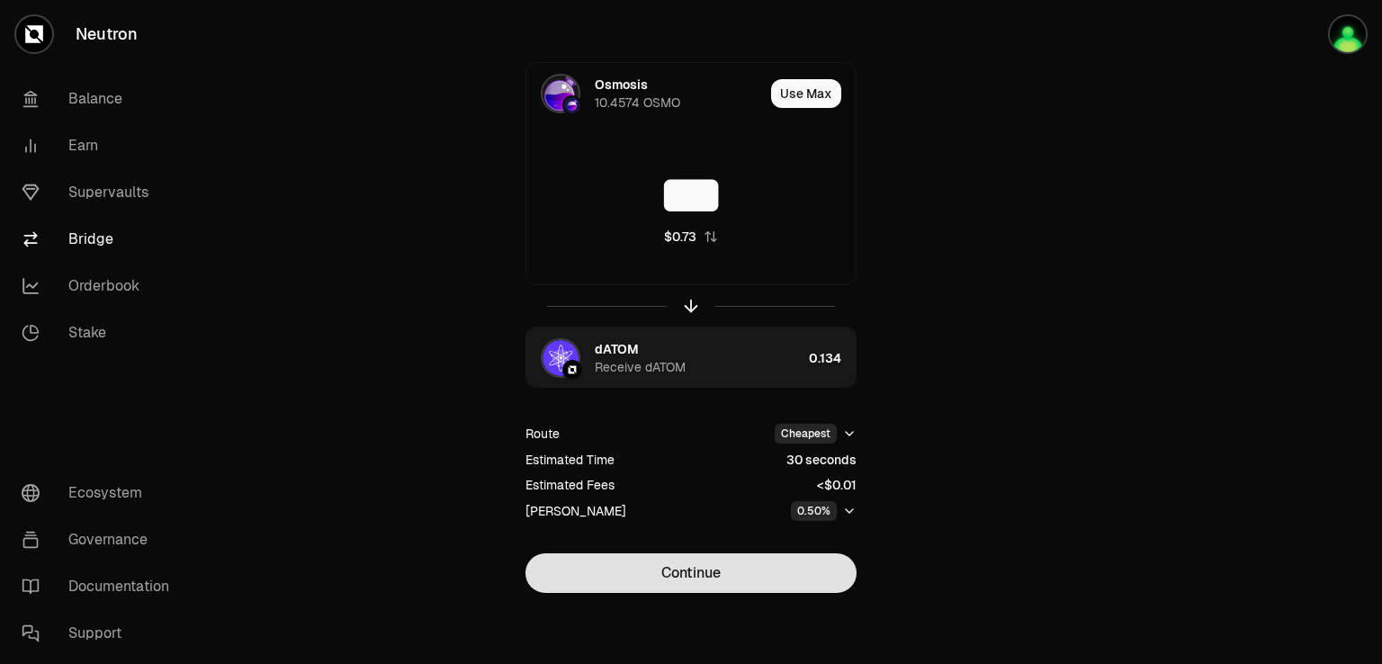
type input "***"
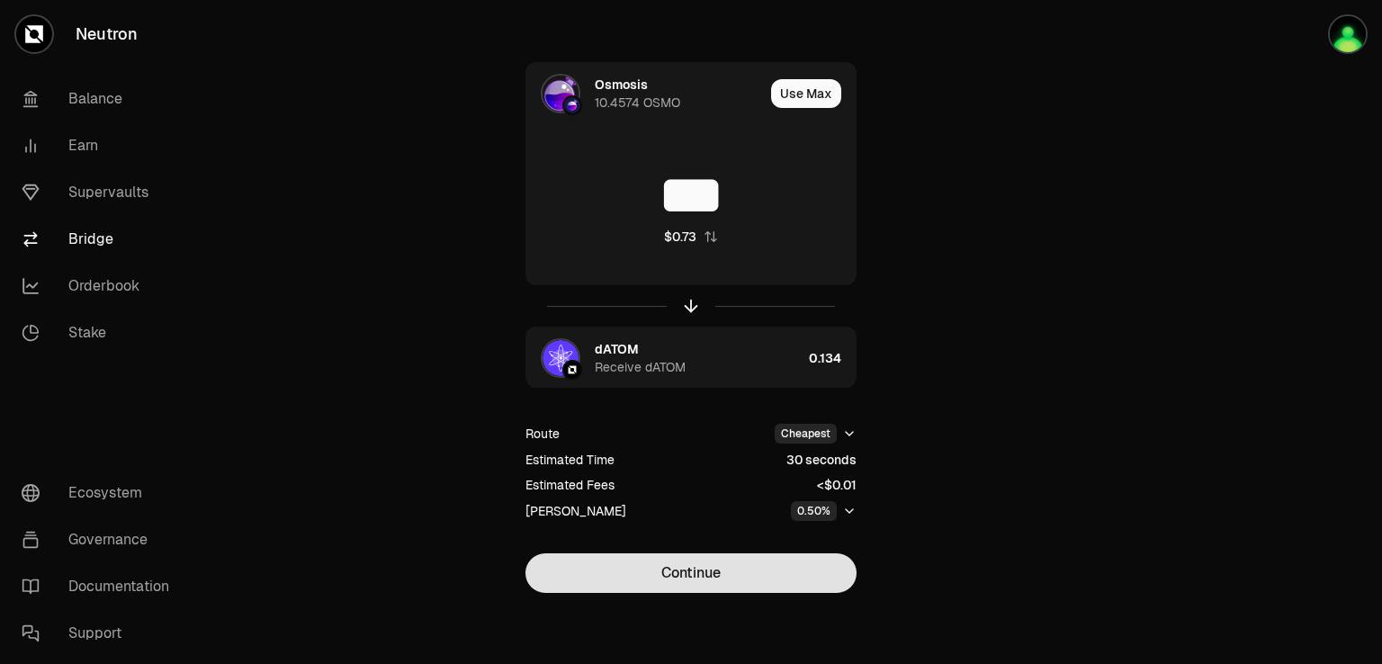
click at [671, 572] on button "Continue" at bounding box center [690, 573] width 331 height 40
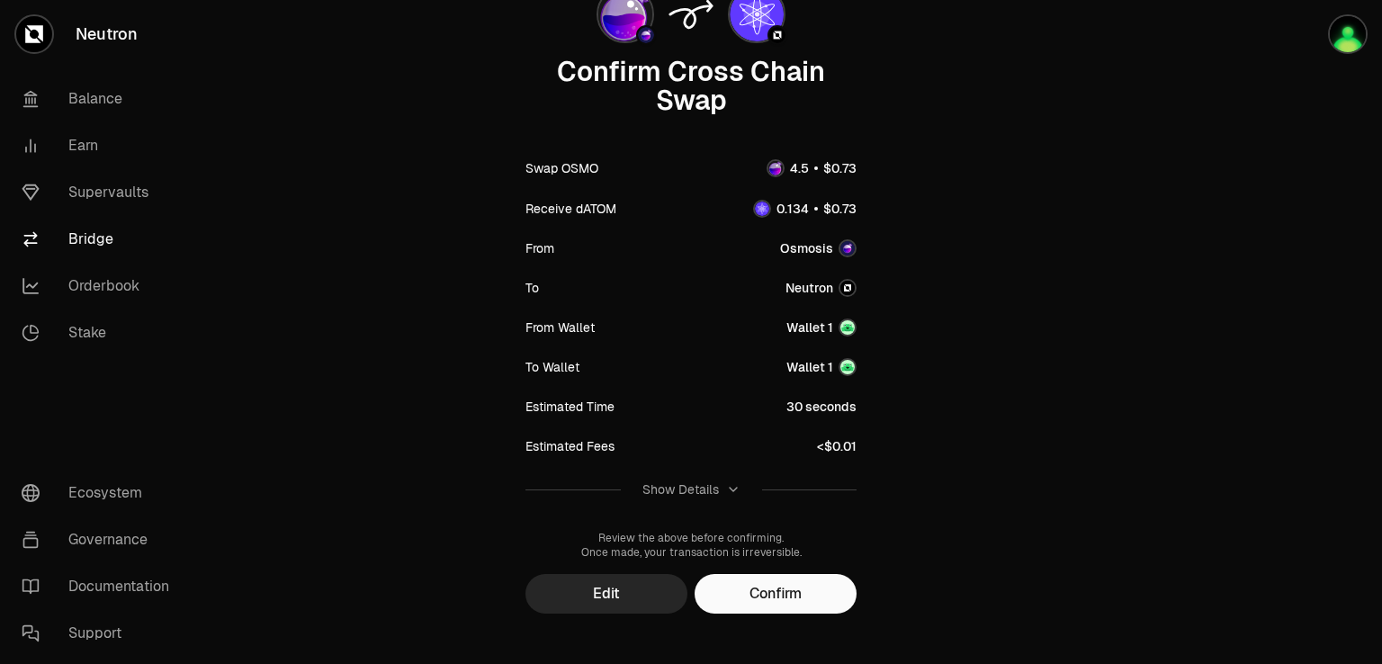
scroll to position [159, 0]
click at [766, 592] on button "Confirm" at bounding box center [776, 593] width 162 height 40
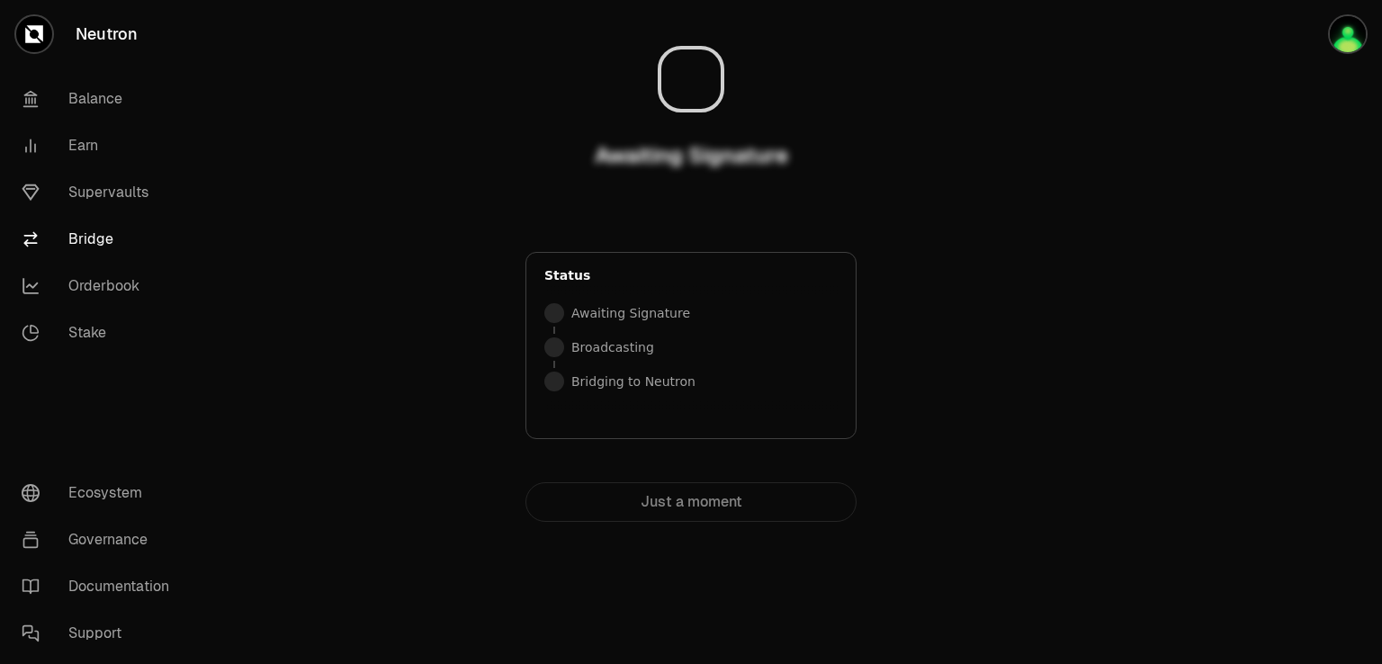
scroll to position [0, 0]
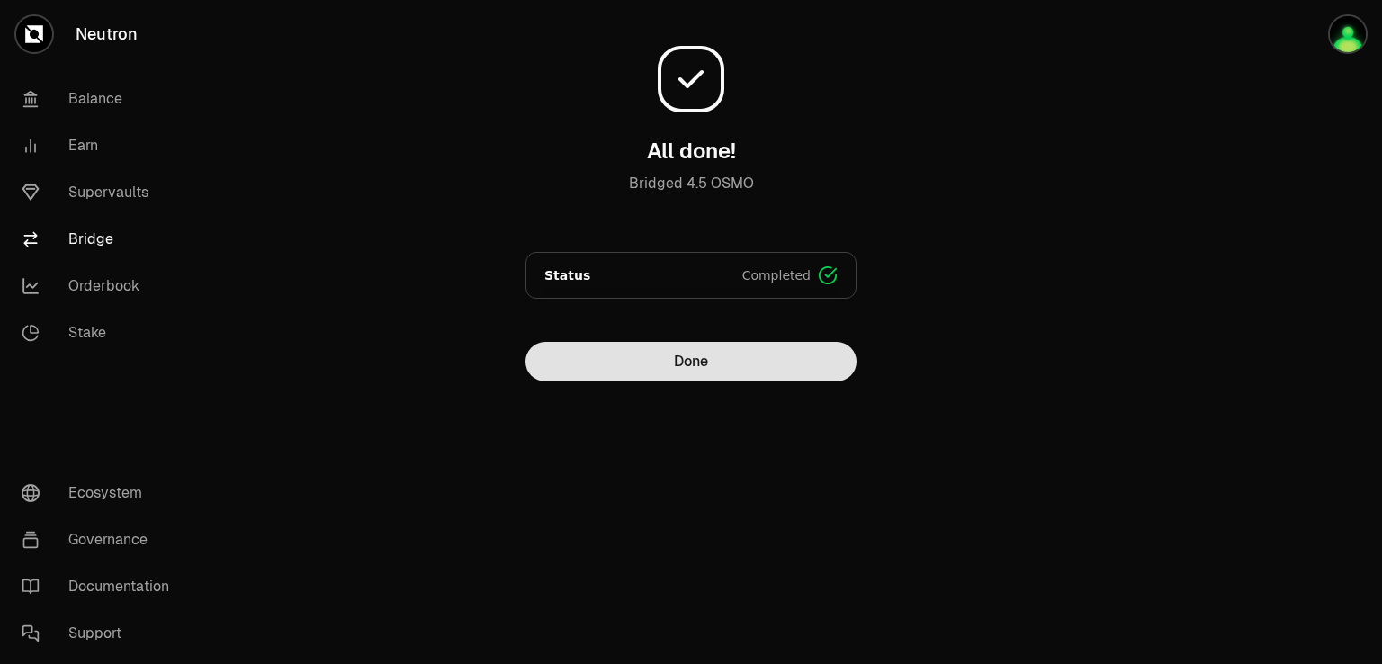
click at [697, 370] on button "Done" at bounding box center [690, 362] width 331 height 40
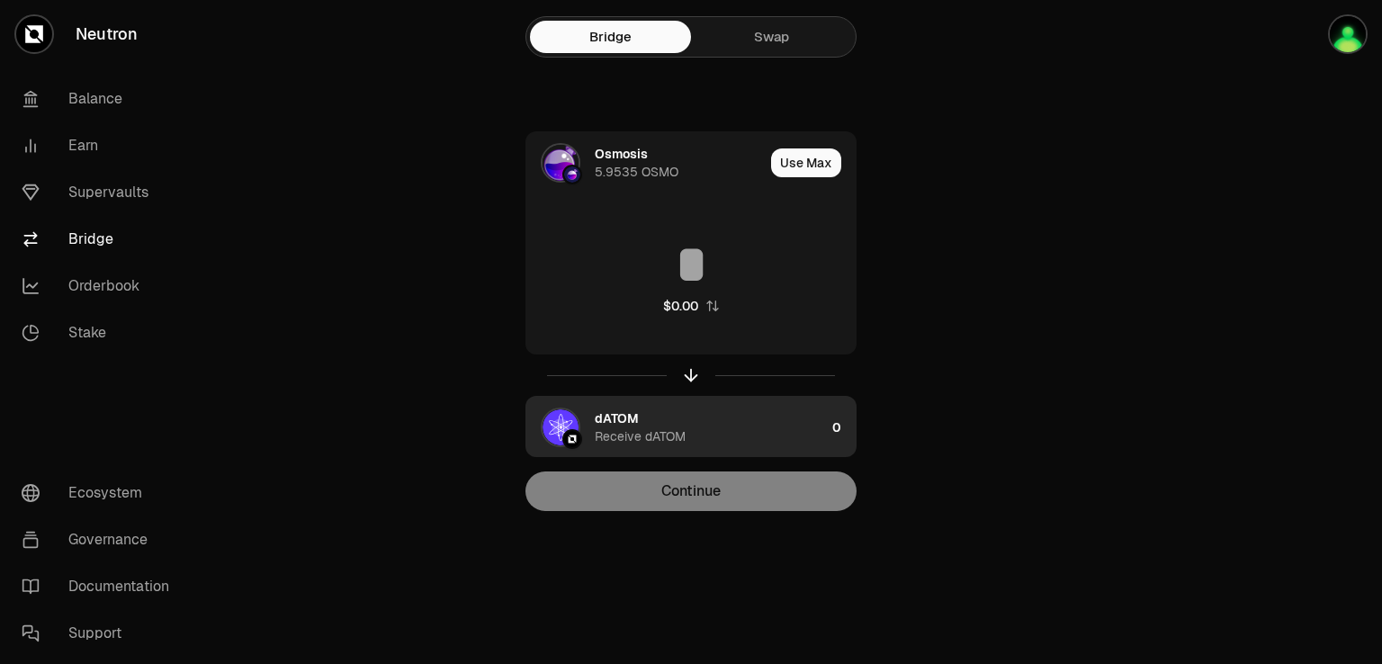
click at [669, 440] on div "Receive dATOM" at bounding box center [640, 436] width 91 height 18
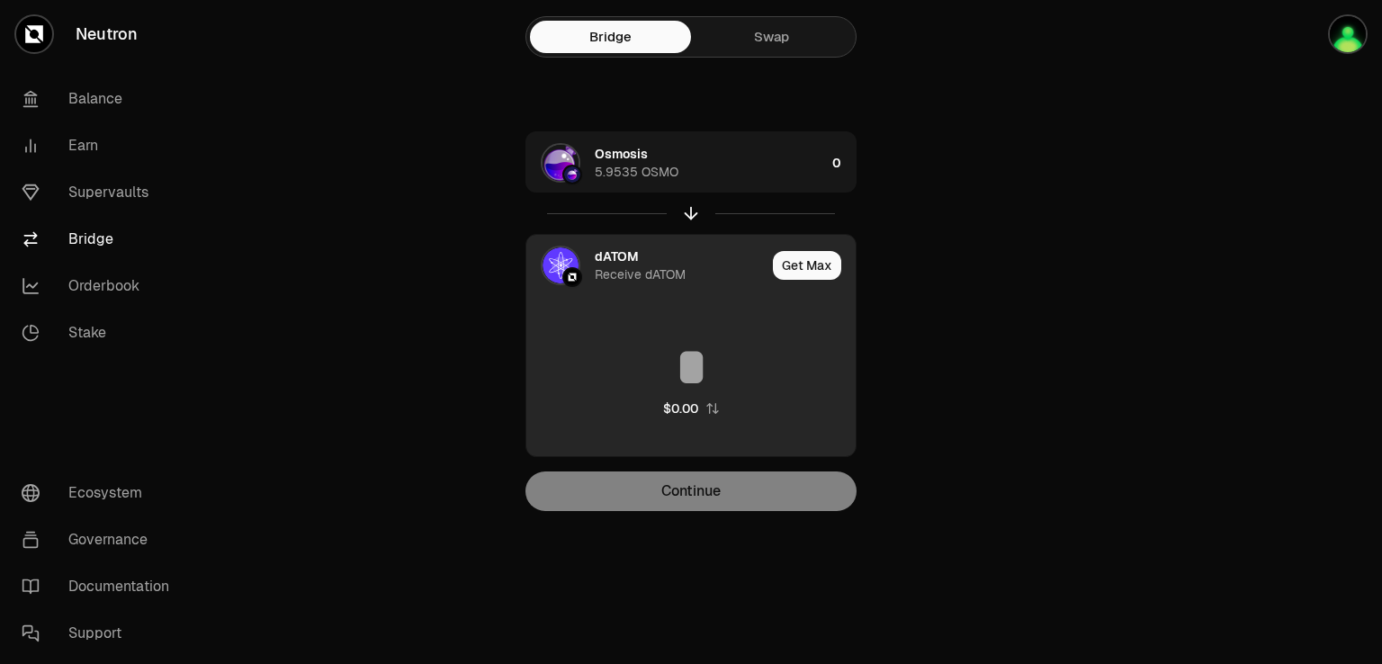
click at [565, 264] on img at bounding box center [561, 265] width 36 height 36
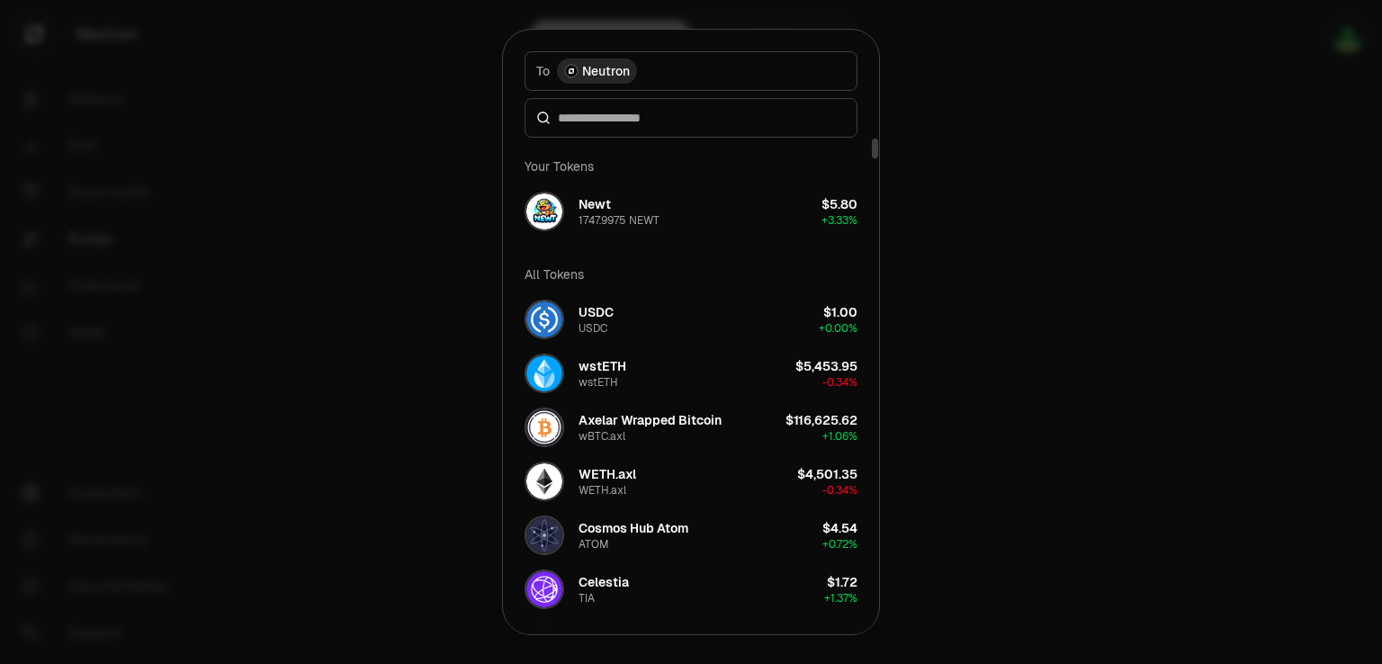
click at [956, 183] on div at bounding box center [691, 332] width 1382 height 664
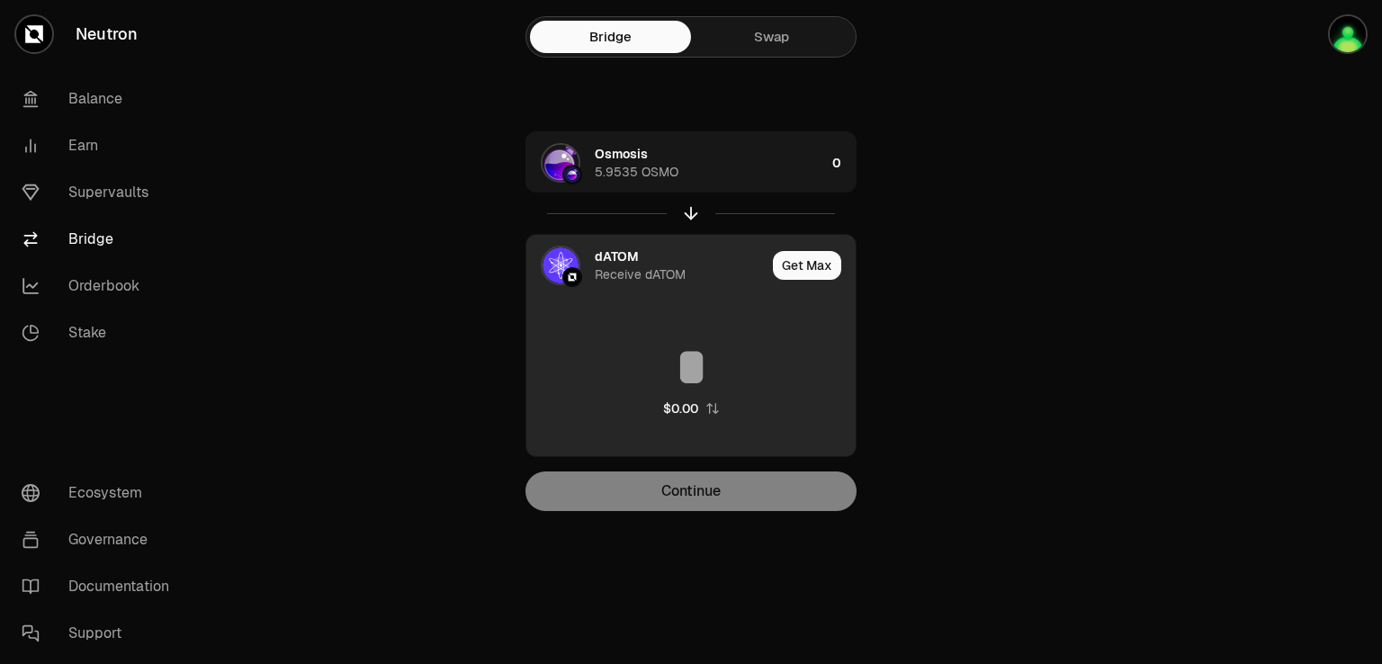
click at [563, 265] on img at bounding box center [561, 265] width 36 height 36
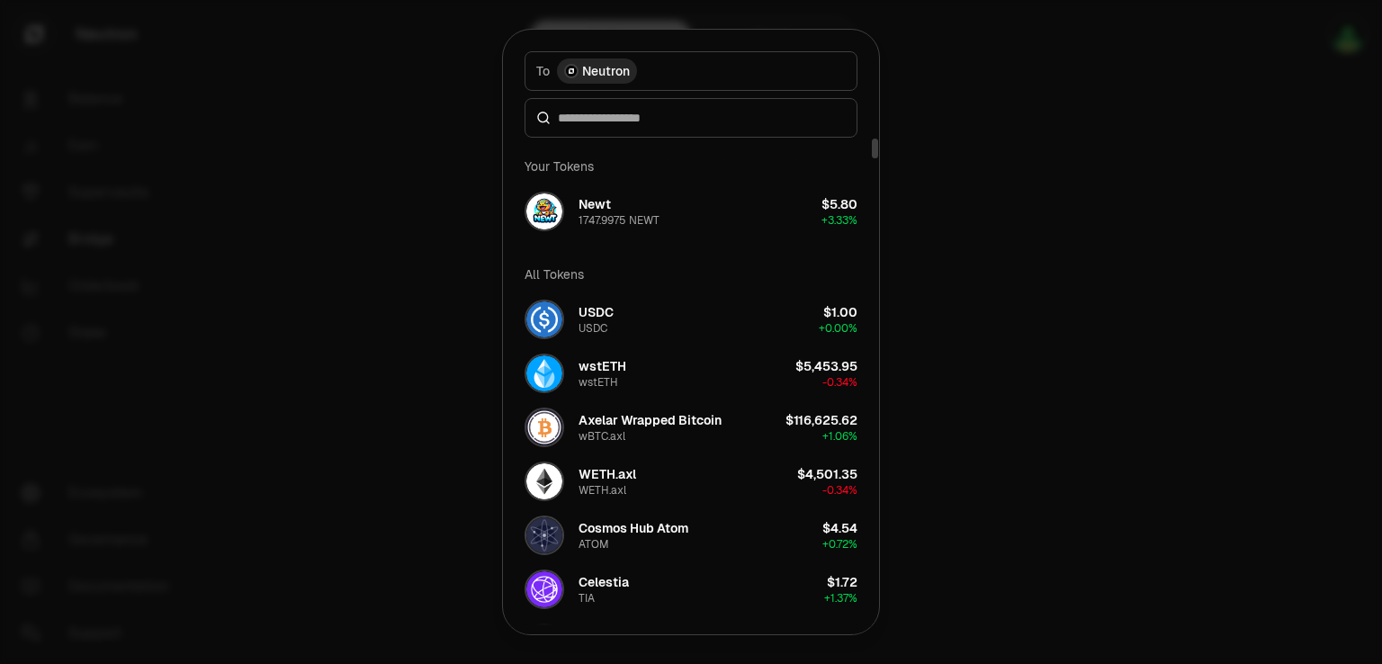
click at [371, 314] on div at bounding box center [691, 332] width 1382 height 664
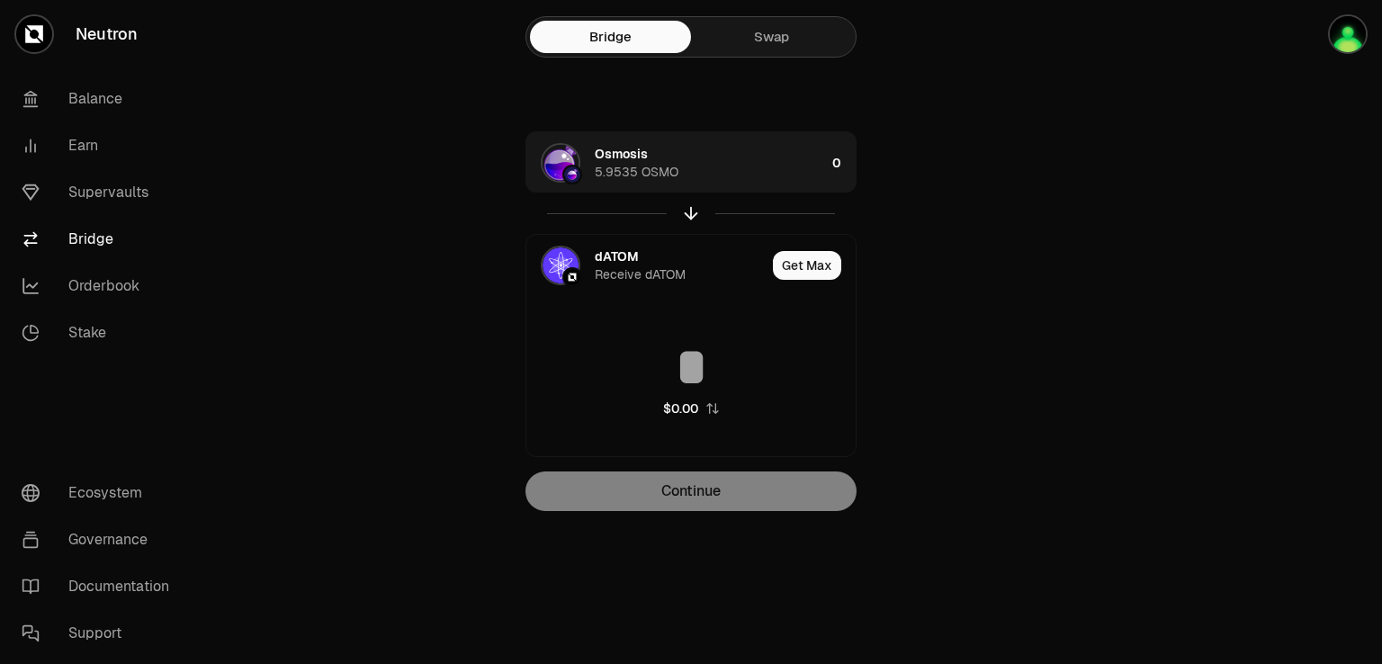
click at [802, 44] on link "Swap" at bounding box center [771, 37] width 161 height 32
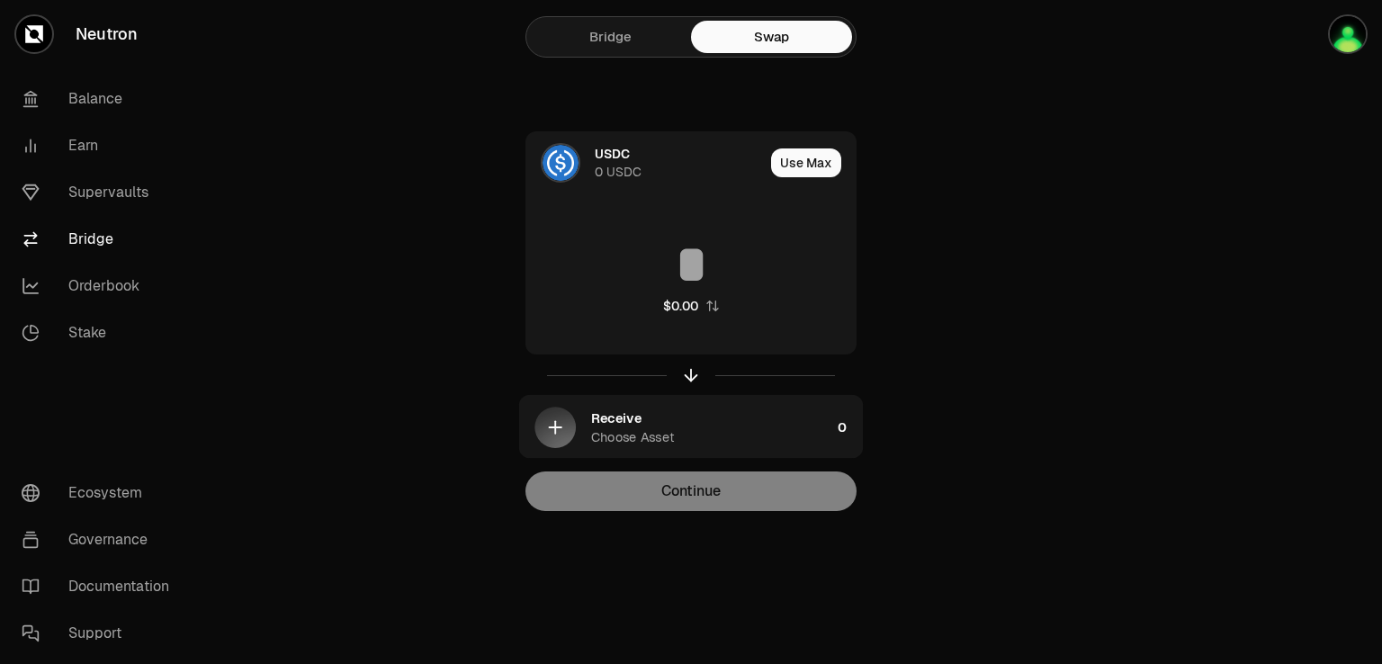
click at [608, 36] on link "Bridge" at bounding box center [610, 37] width 161 height 32
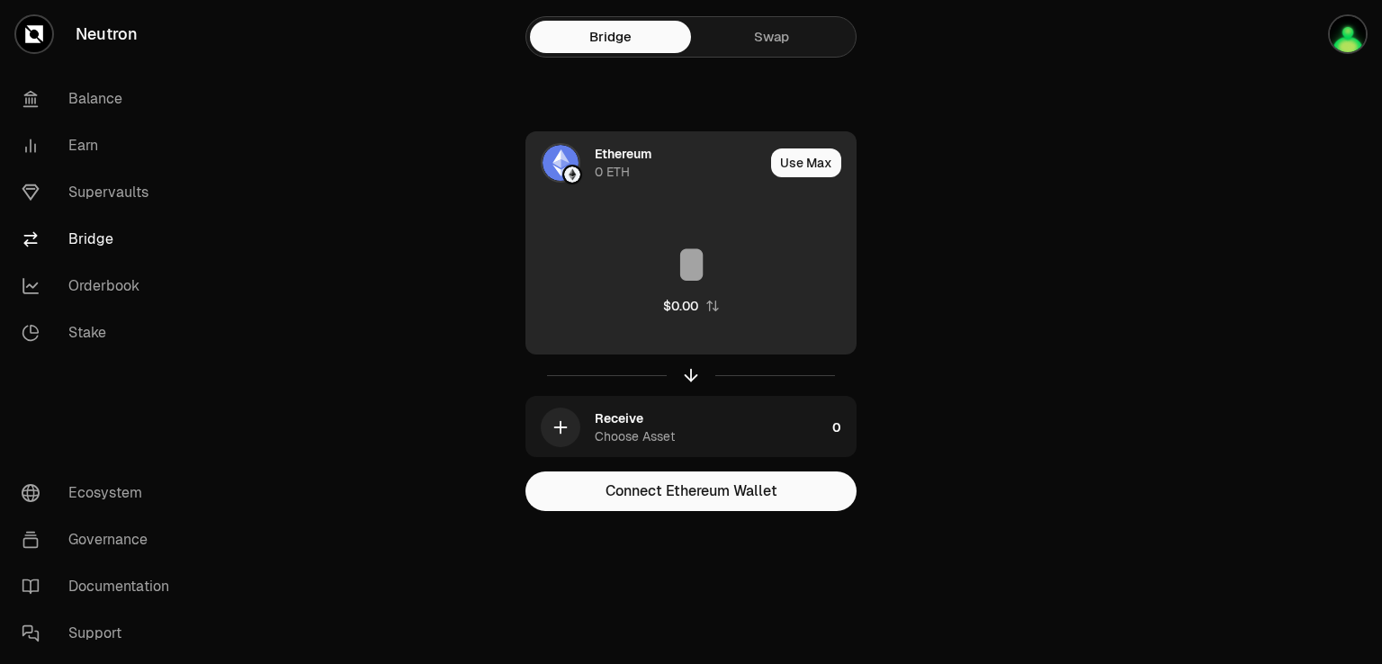
click at [623, 157] on div "Ethereum" at bounding box center [623, 154] width 57 height 18
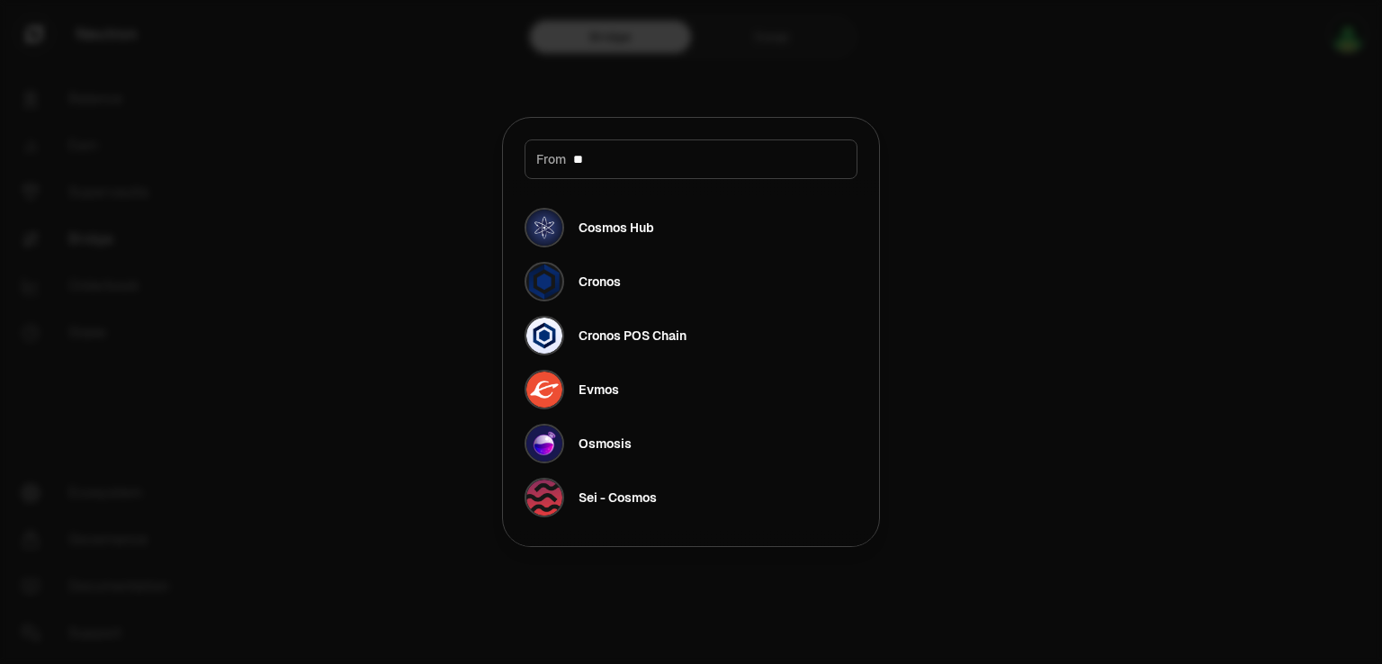
type input "***"
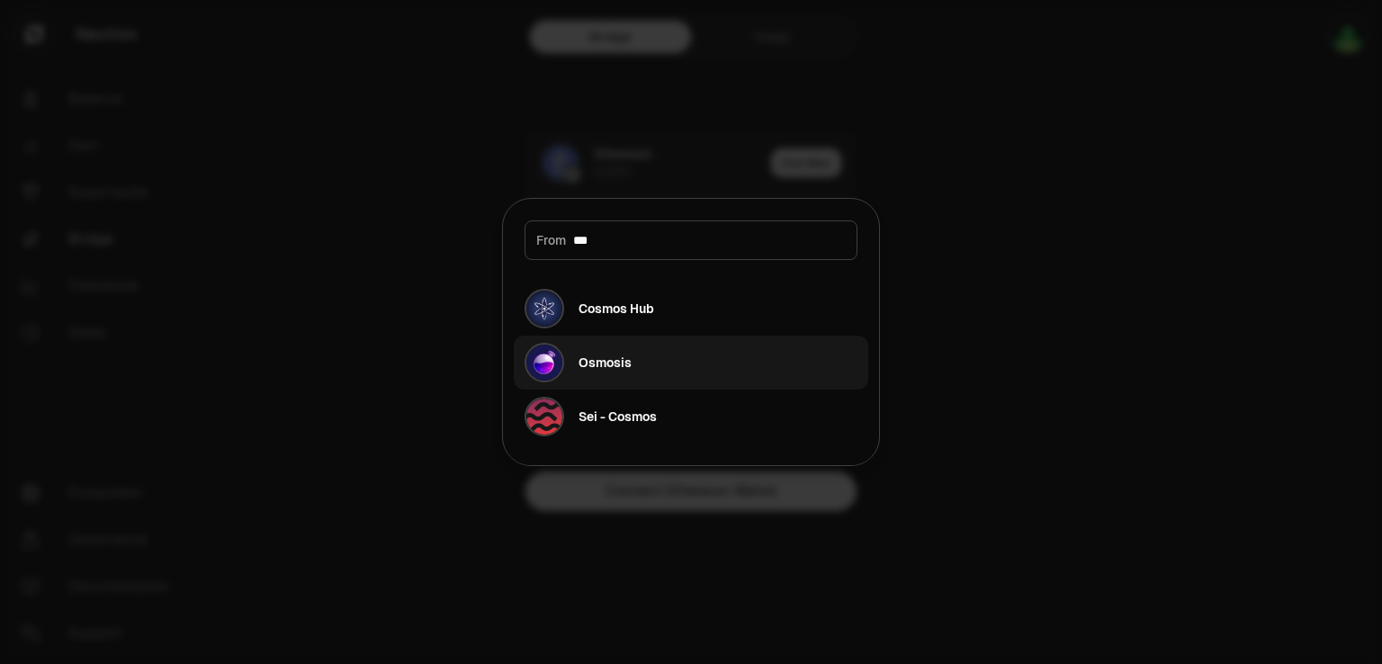
click at [611, 359] on div "Osmosis" at bounding box center [605, 363] width 53 height 18
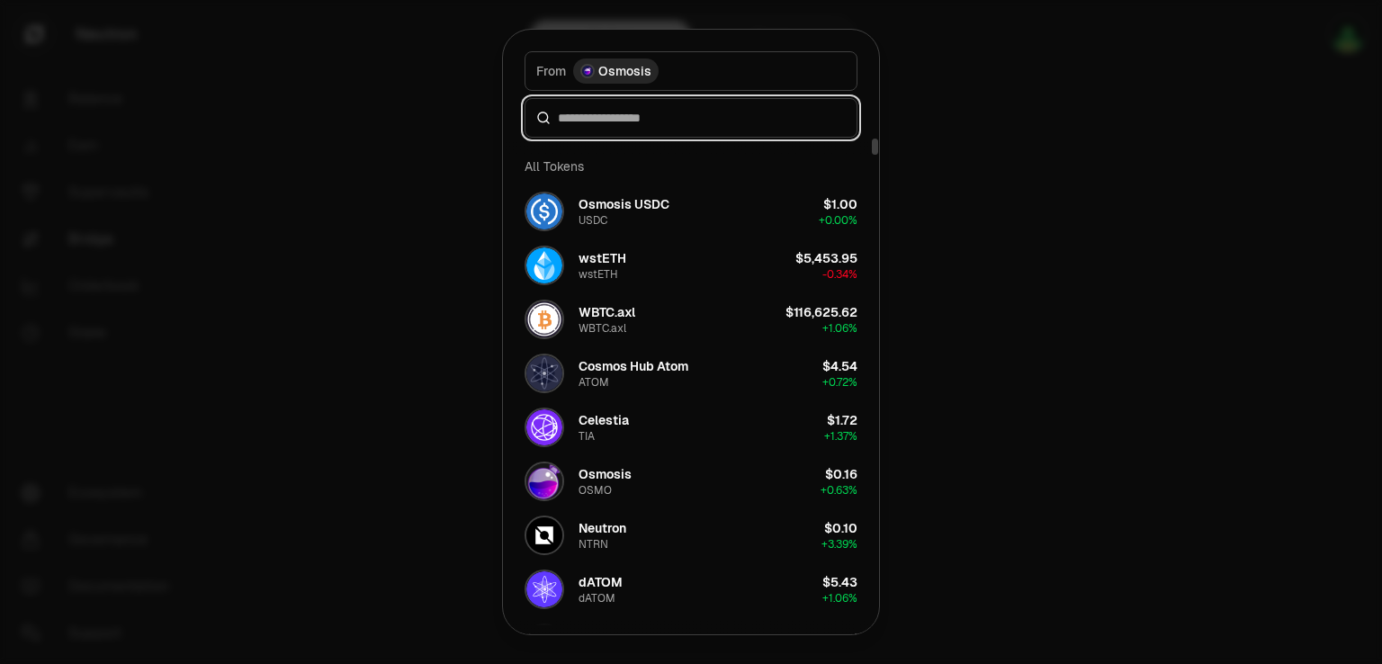
click at [579, 121] on input at bounding box center [702, 118] width 288 height 18
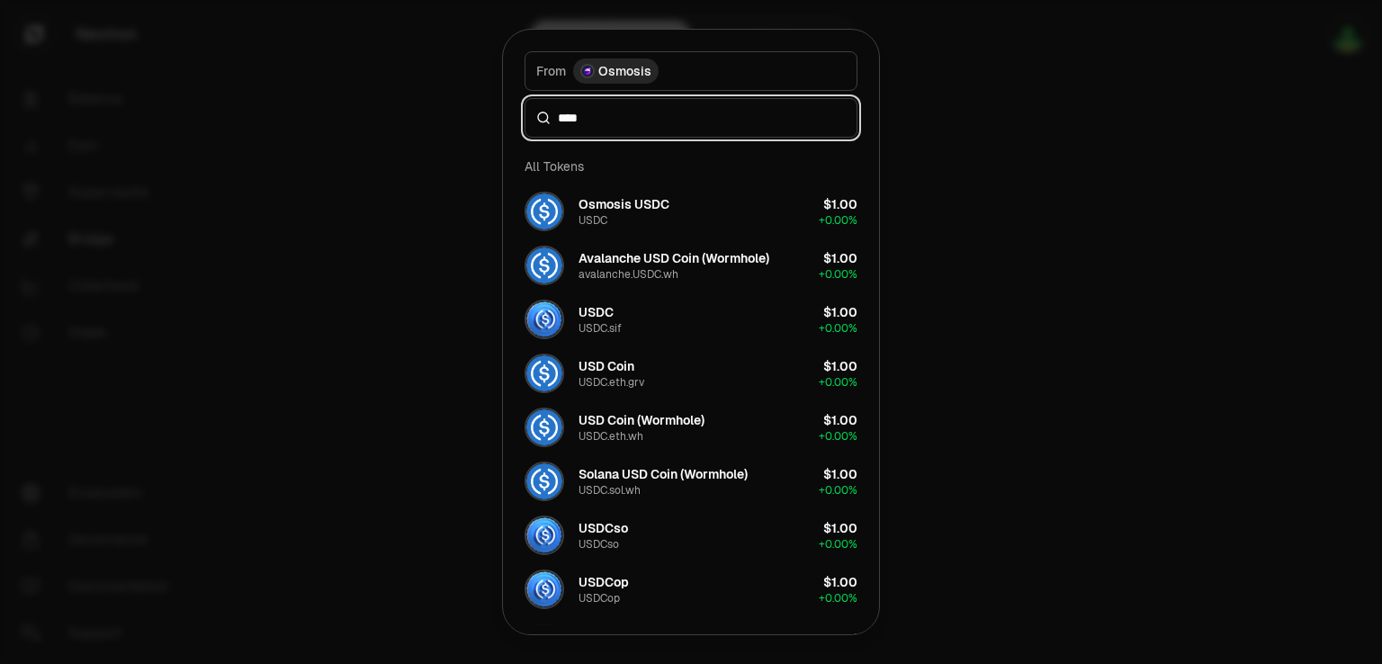
type input "****"
click at [389, 202] on div at bounding box center [691, 332] width 1382 height 664
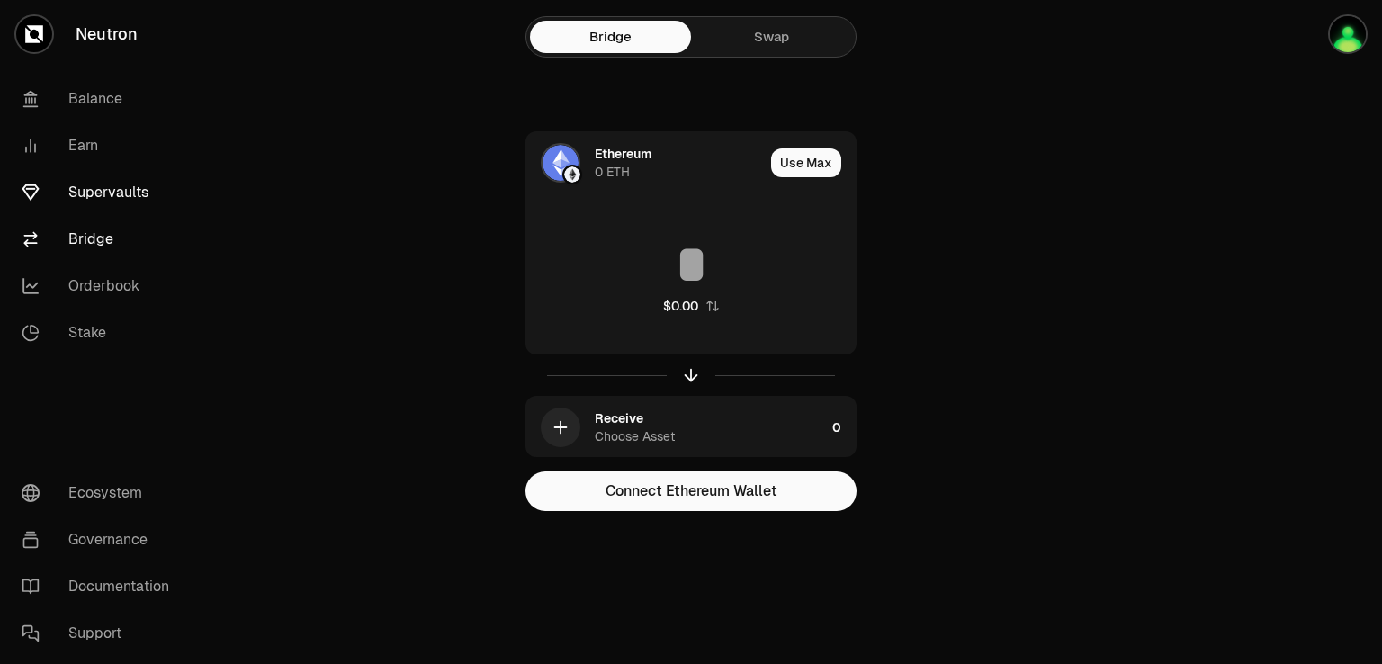
click at [122, 197] on link "Supervaults" at bounding box center [100, 192] width 187 height 47
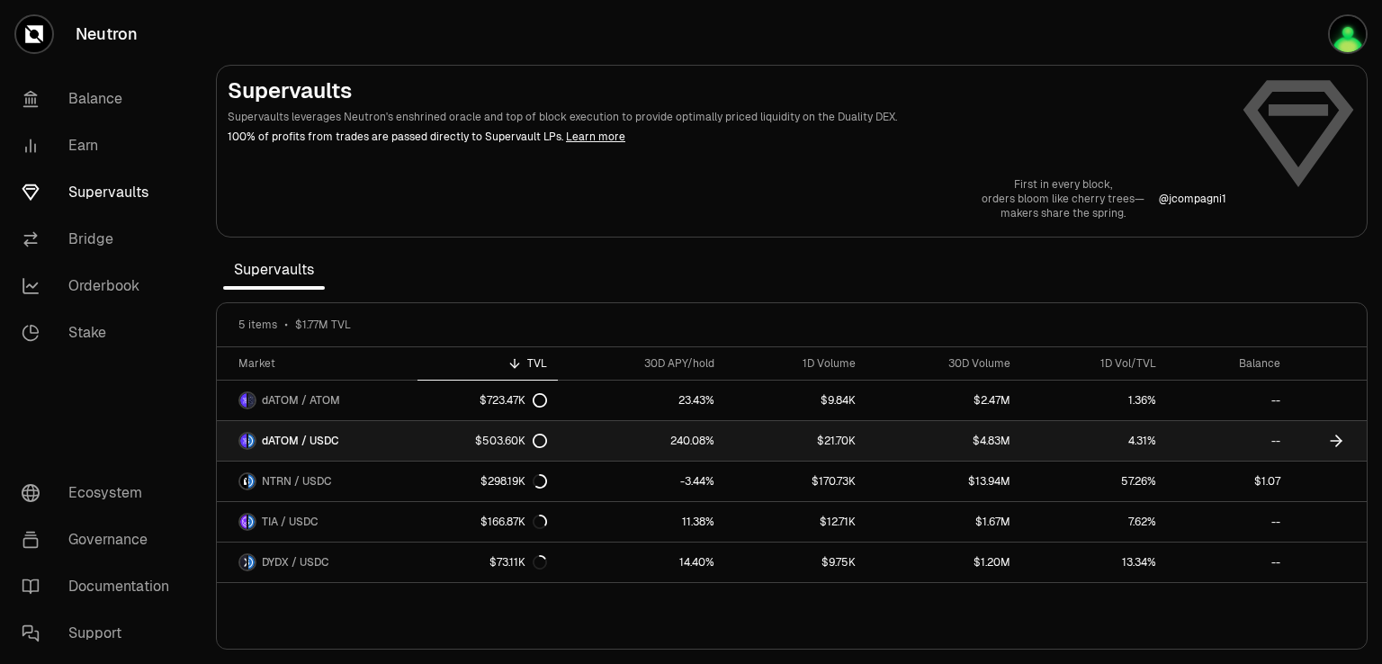
click at [328, 444] on span "dATOM / USDC" at bounding box center [300, 441] width 77 height 14
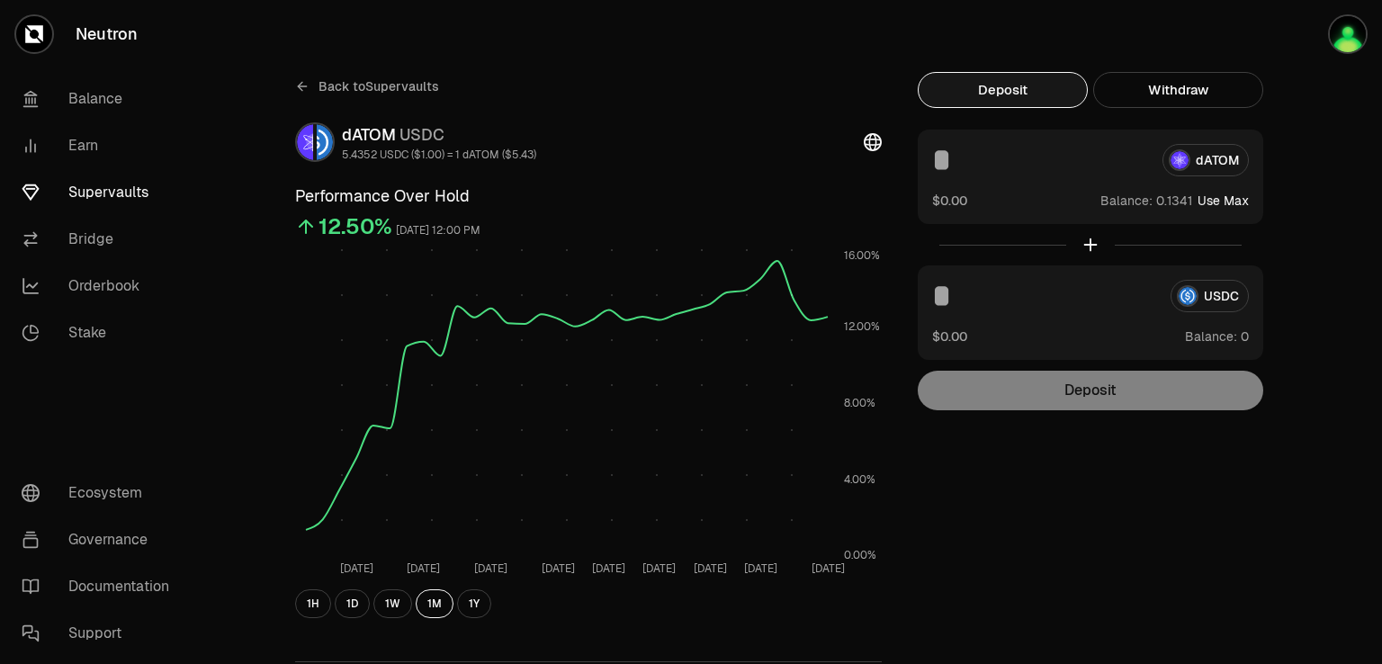
click at [998, 89] on button "Deposit" at bounding box center [1003, 90] width 170 height 36
click at [1220, 199] on button "Use Max" at bounding box center [1223, 201] width 51 height 18
type input "********"
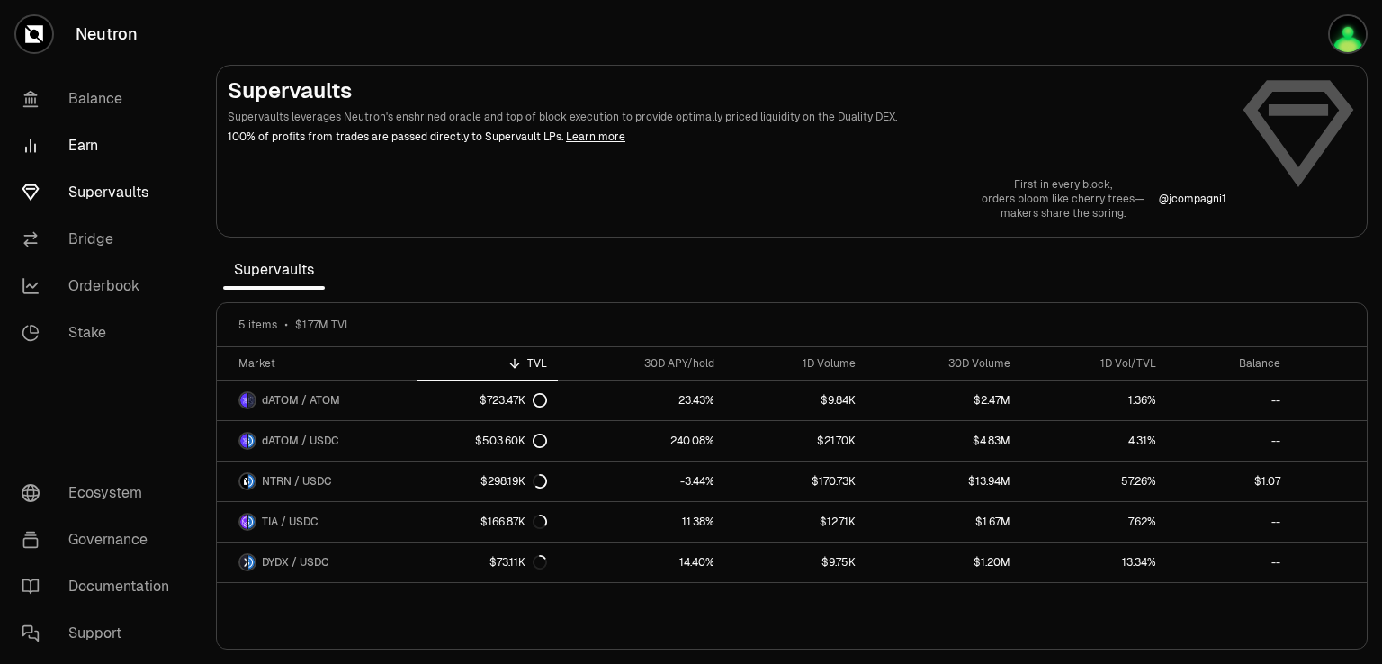
click at [94, 135] on link "Earn" at bounding box center [100, 145] width 187 height 47
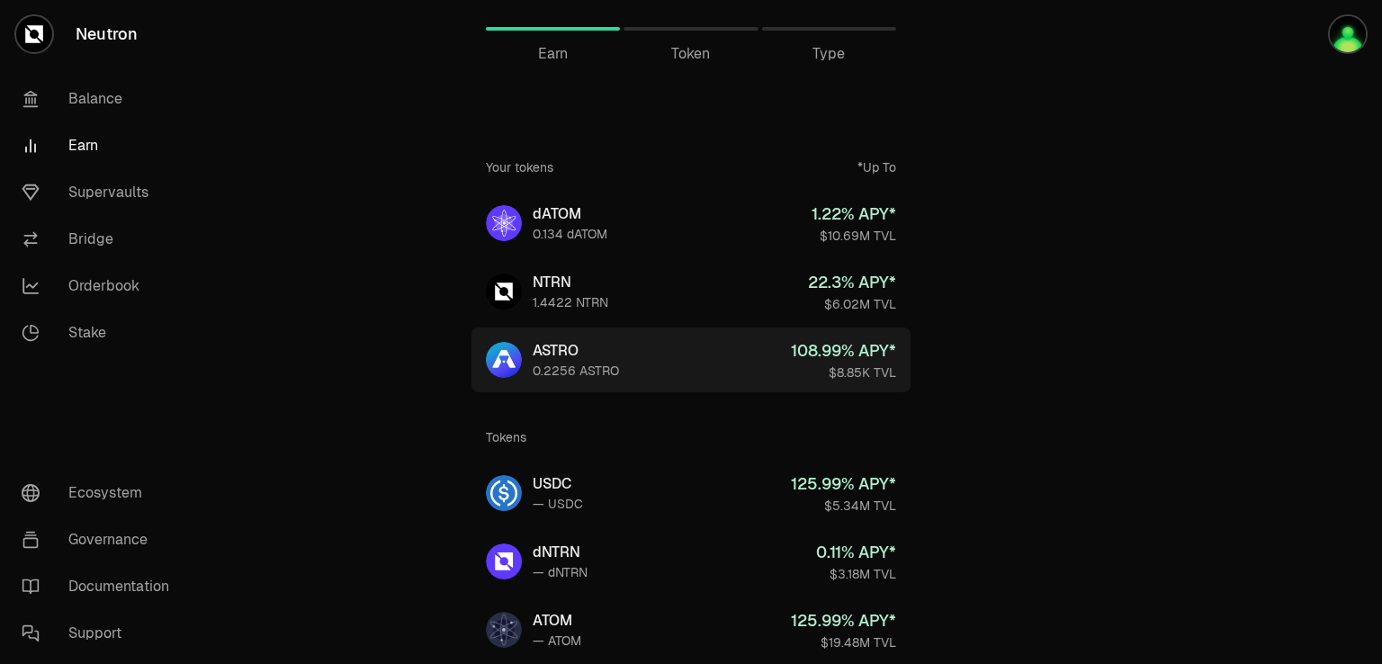
click at [572, 368] on div "0.2256 ASTRO" at bounding box center [576, 371] width 86 height 18
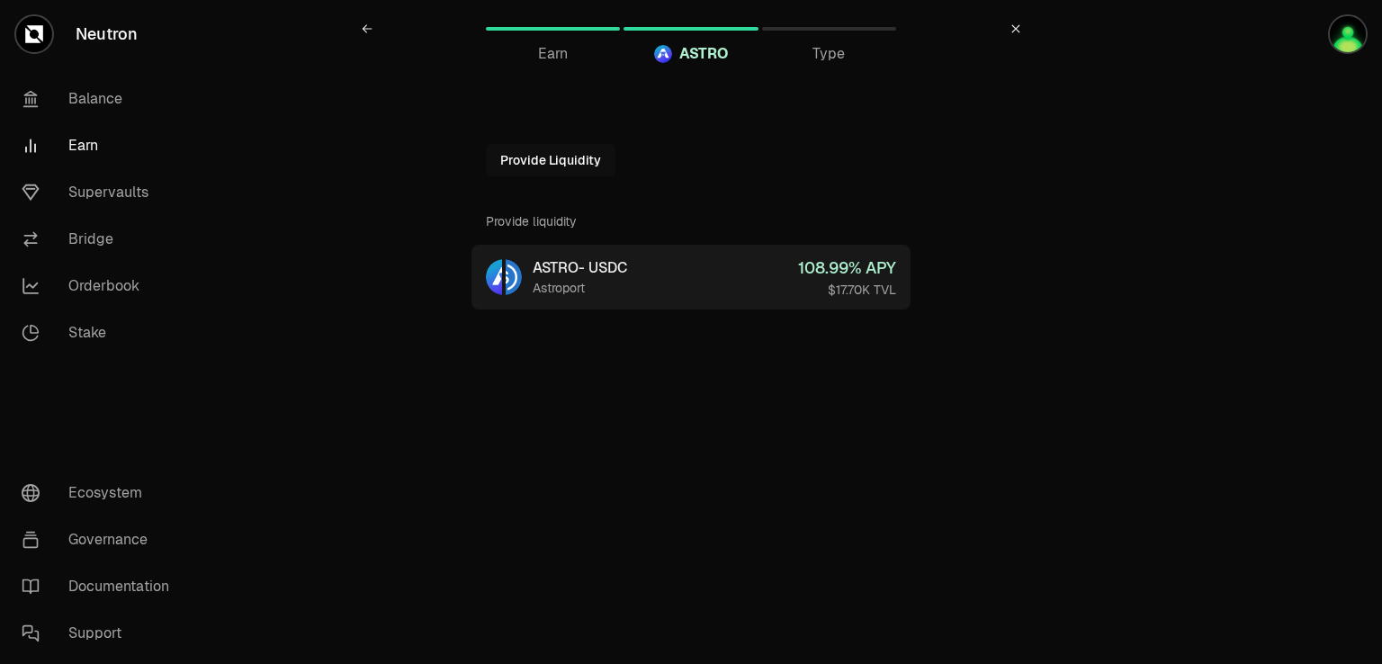
click at [570, 271] on div "ASTRO - USDC" at bounding box center [580, 268] width 94 height 22
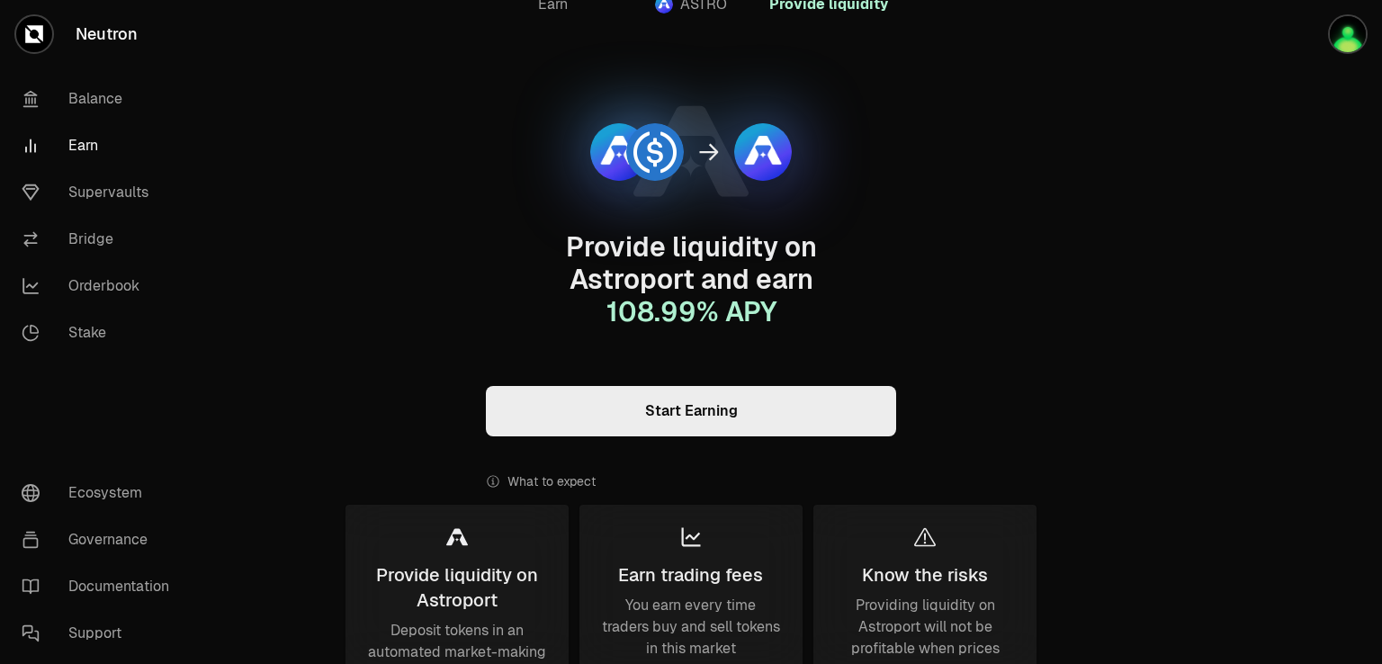
scroll to position [180, 0]
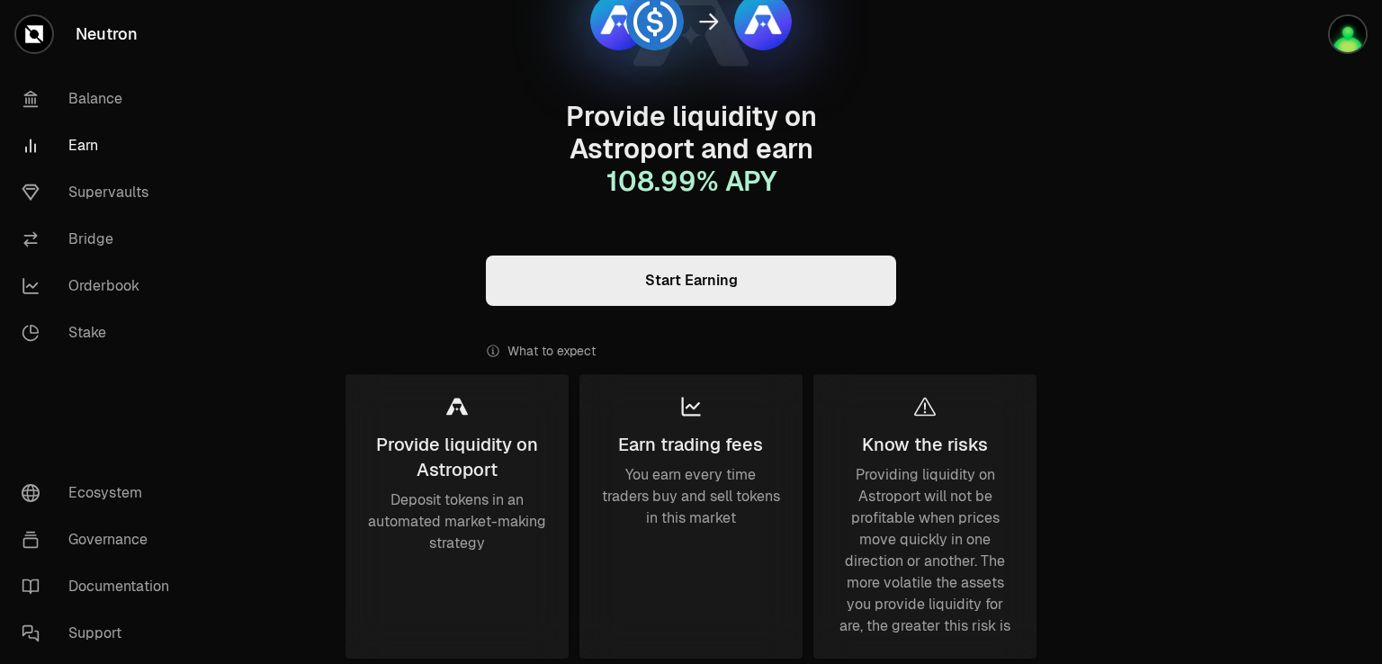
click at [646, 283] on link "Start Earning" at bounding box center [691, 281] width 410 height 50
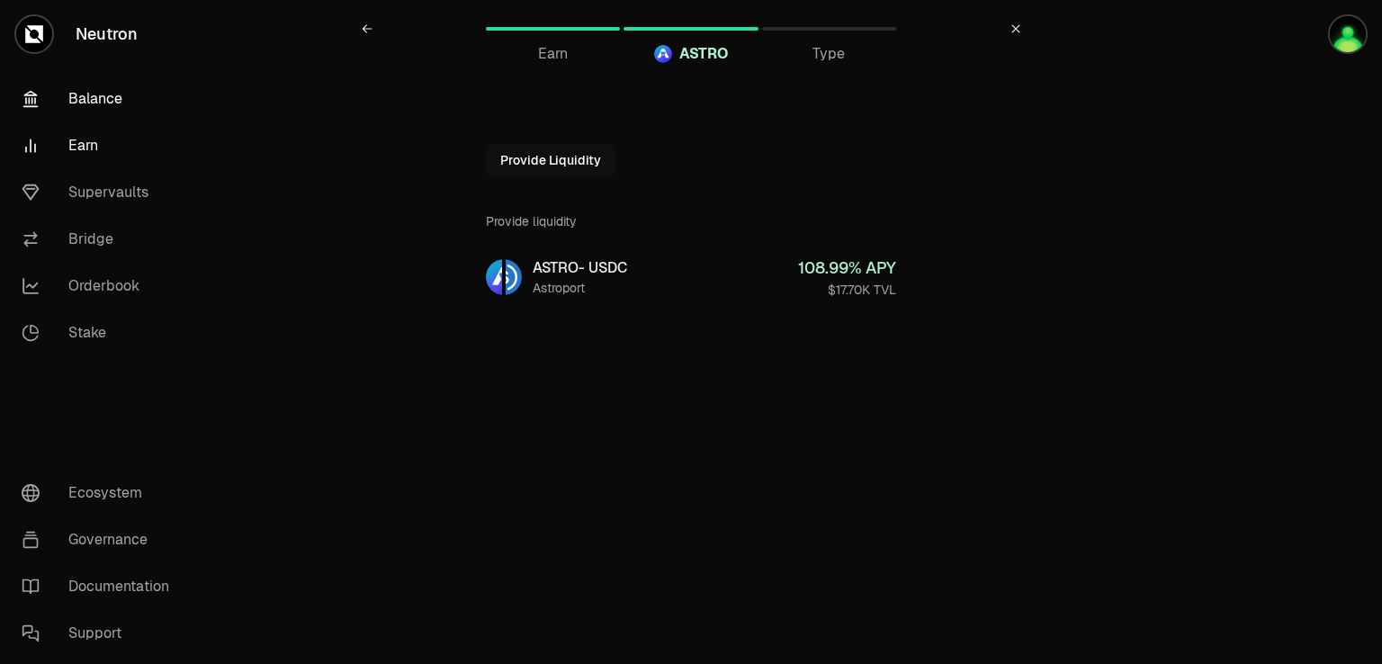
click at [80, 94] on link "Balance" at bounding box center [100, 99] width 187 height 47
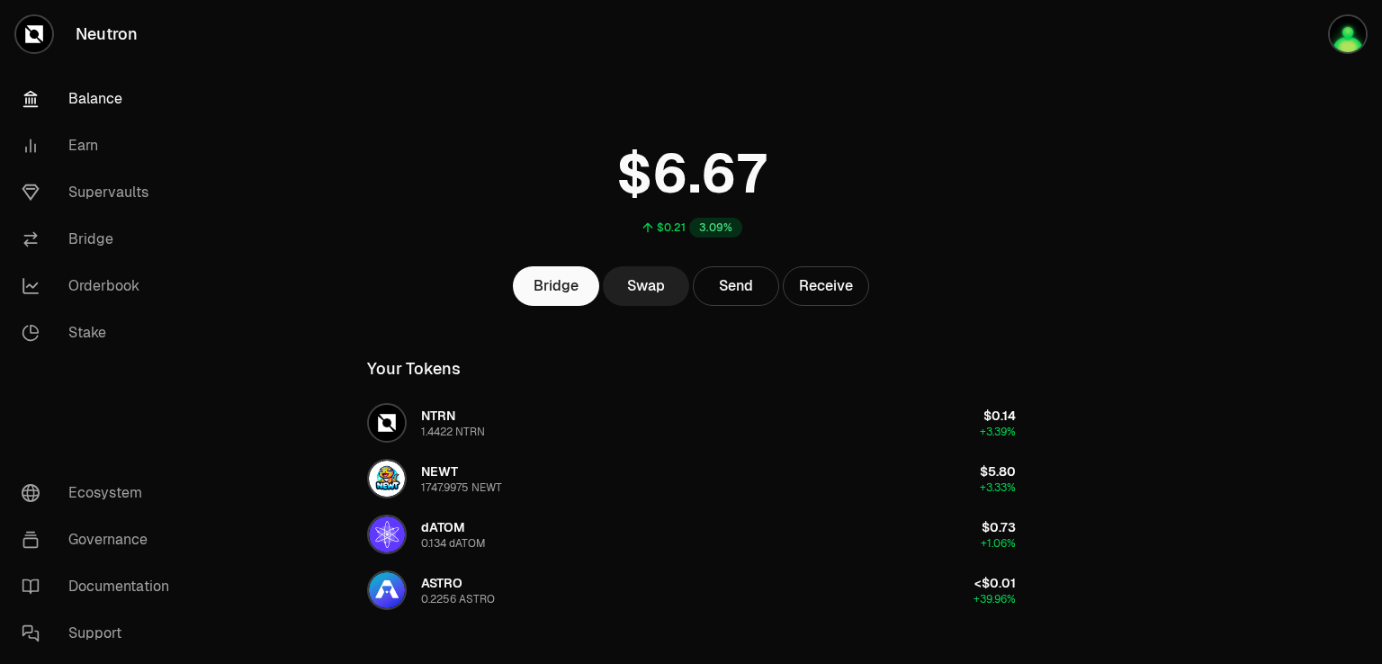
click at [647, 288] on link "Swap" at bounding box center [646, 286] width 86 height 40
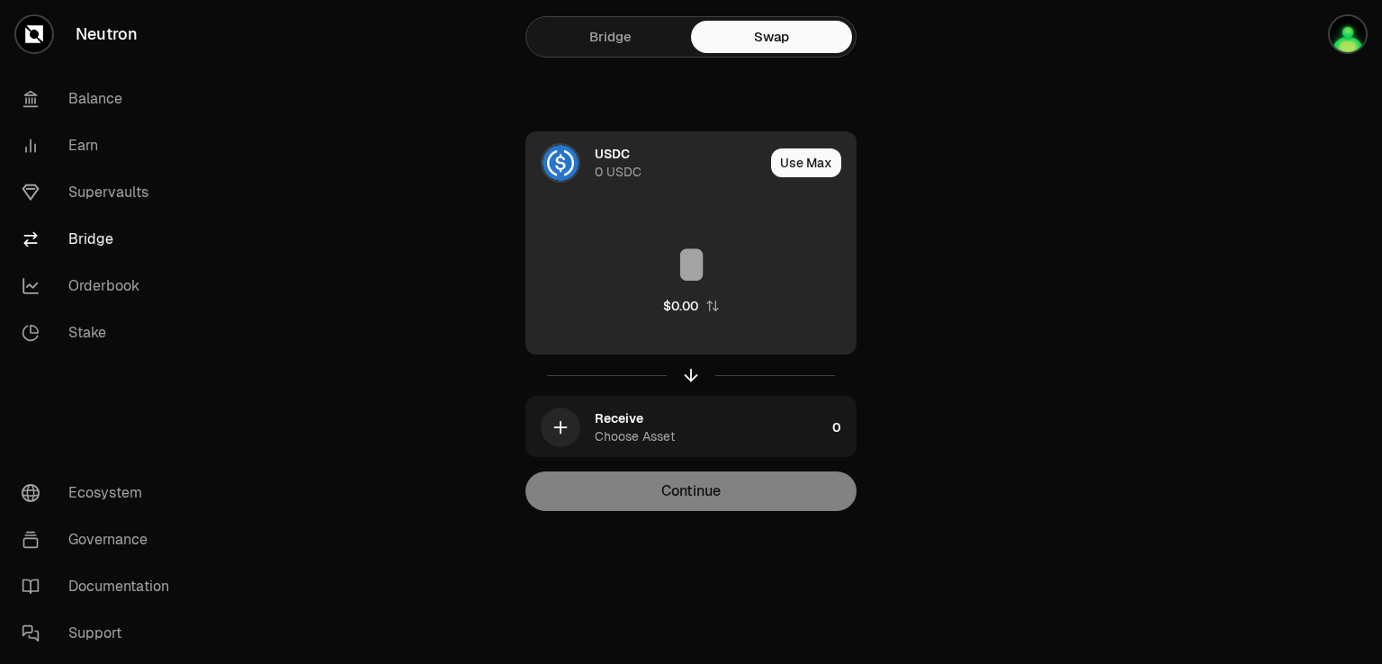
click at [606, 158] on div "USDC" at bounding box center [612, 154] width 35 height 18
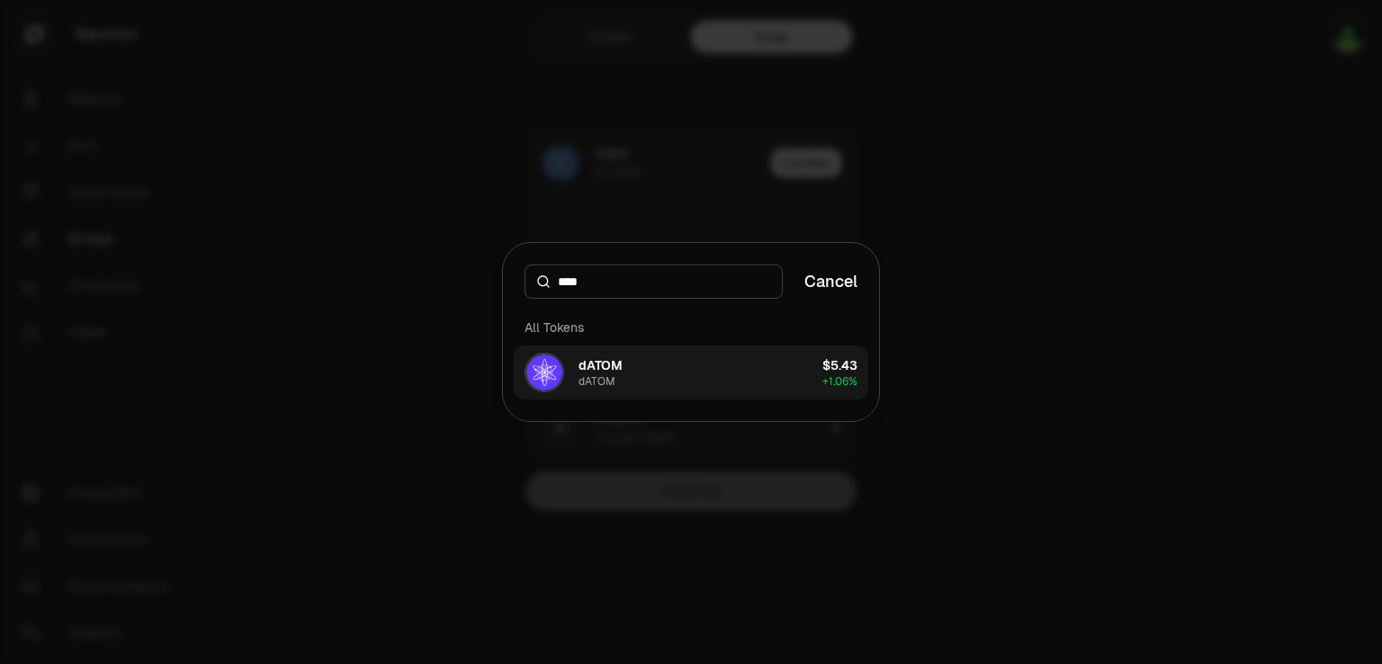
type input "****"
click at [677, 372] on button "dATOM dATOM $5.43 + 1.06%" at bounding box center [691, 373] width 355 height 54
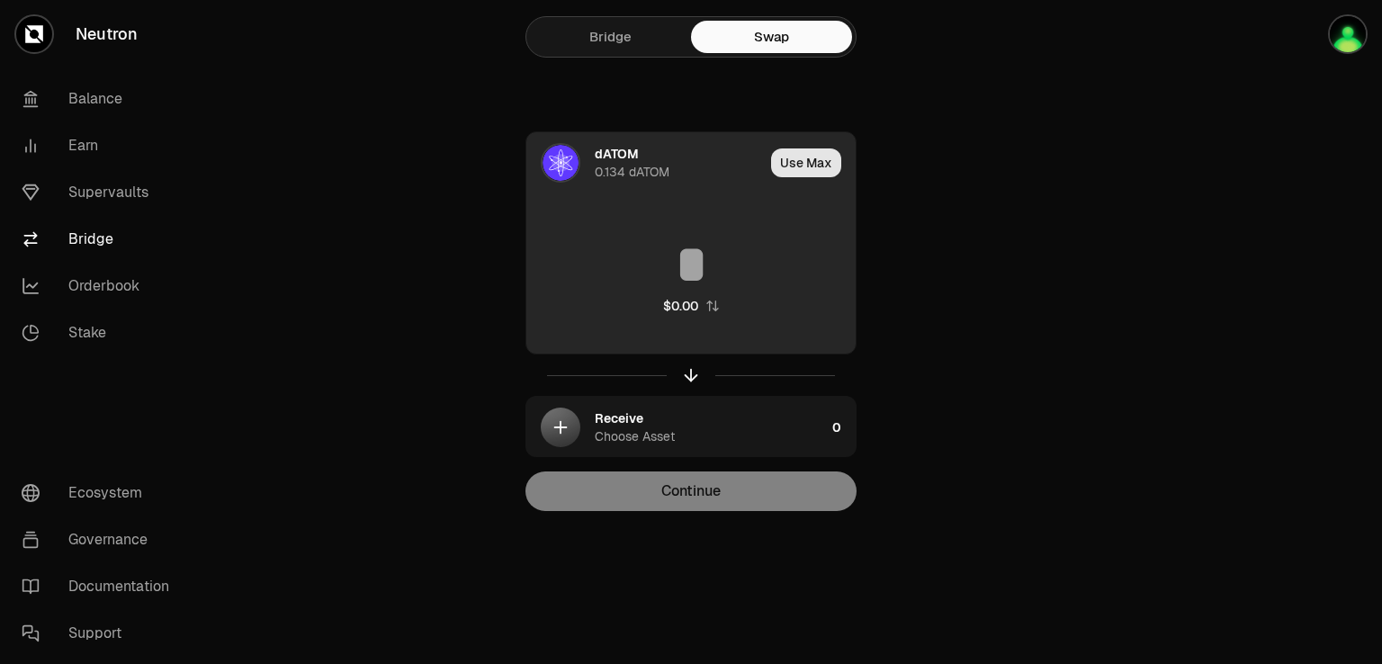
click at [806, 172] on button "Use Max" at bounding box center [806, 162] width 70 height 29
type input "********"
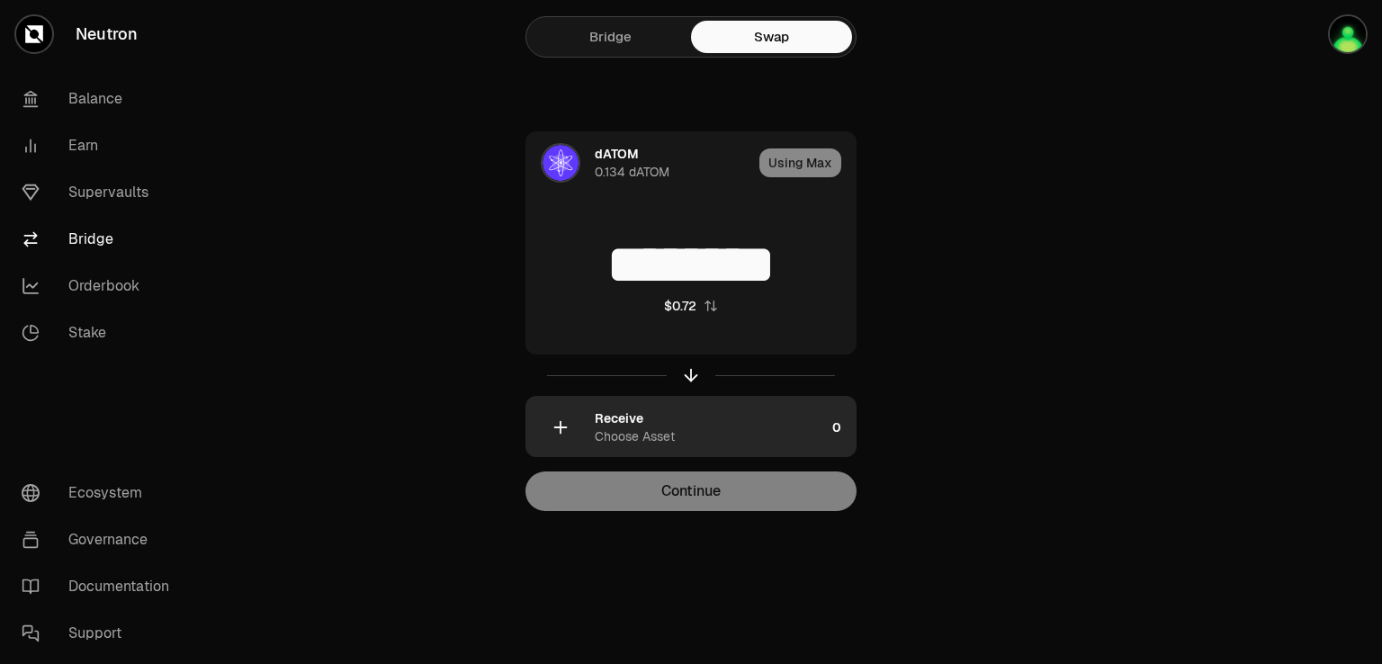
click at [557, 427] on icon "button" at bounding box center [561, 427] width 12 height 0
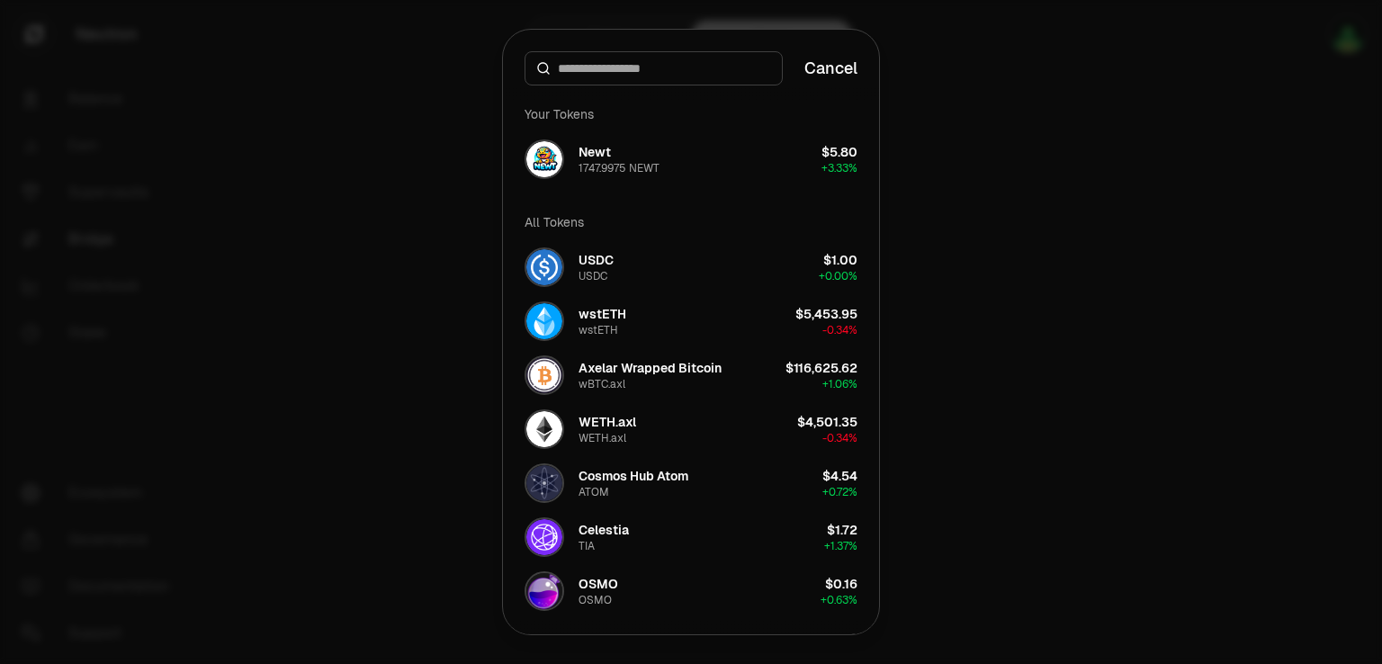
click at [1010, 216] on div at bounding box center [691, 332] width 1382 height 664
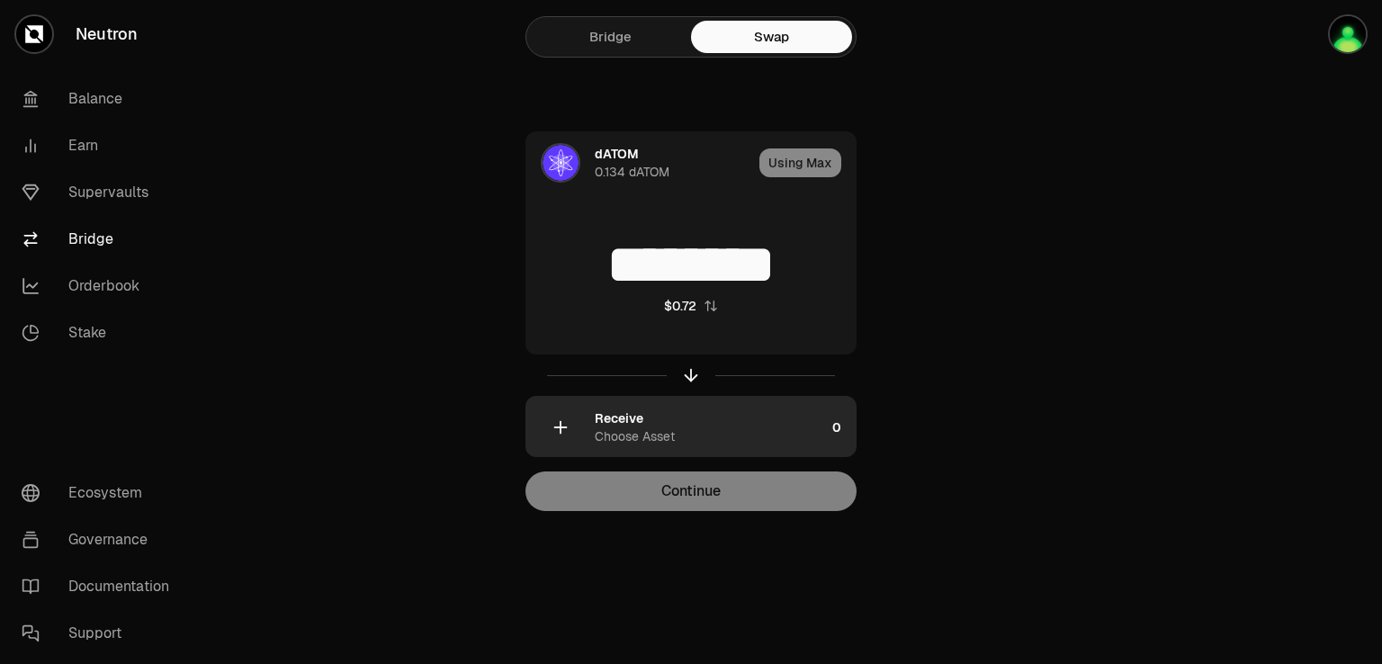
click at [605, 426] on div "Receive" at bounding box center [619, 418] width 49 height 18
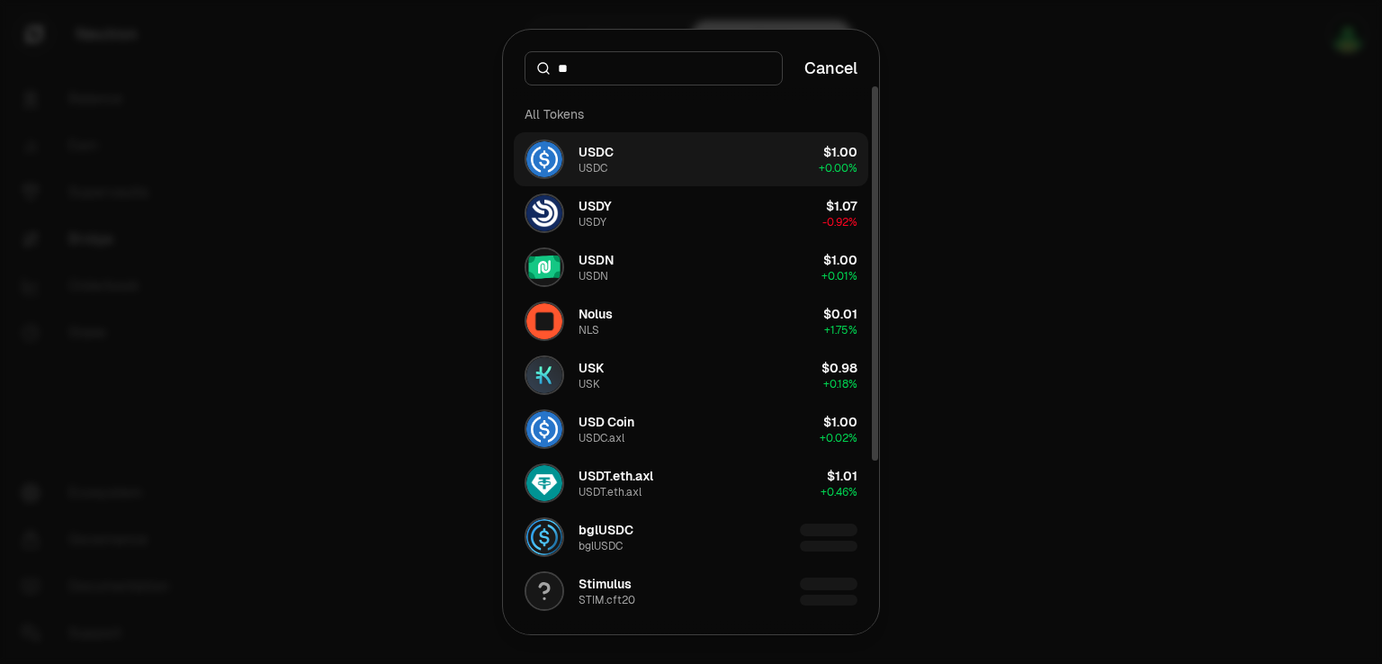
type input "**"
click at [647, 147] on button "USDC USDC $1.00 + 0.00%" at bounding box center [691, 159] width 355 height 54
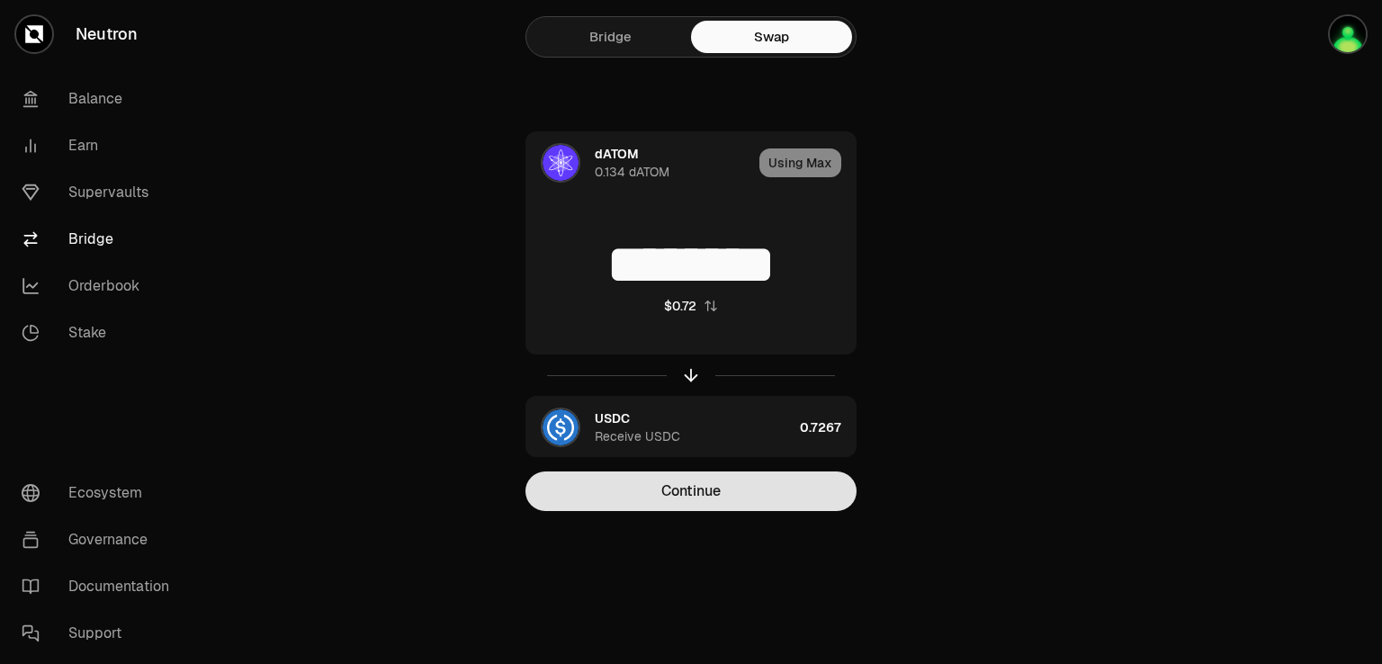
click at [691, 487] on button "Continue" at bounding box center [690, 491] width 331 height 40
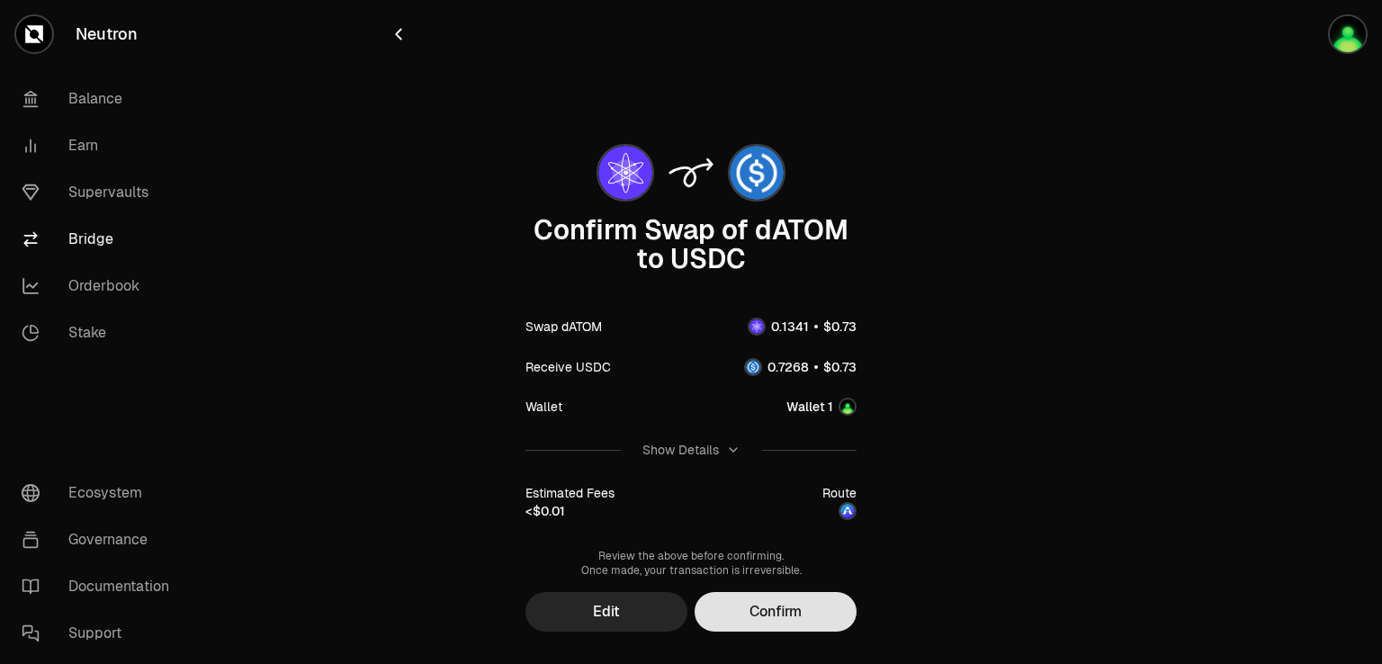
click at [781, 611] on button "Confirm" at bounding box center [776, 612] width 162 height 40
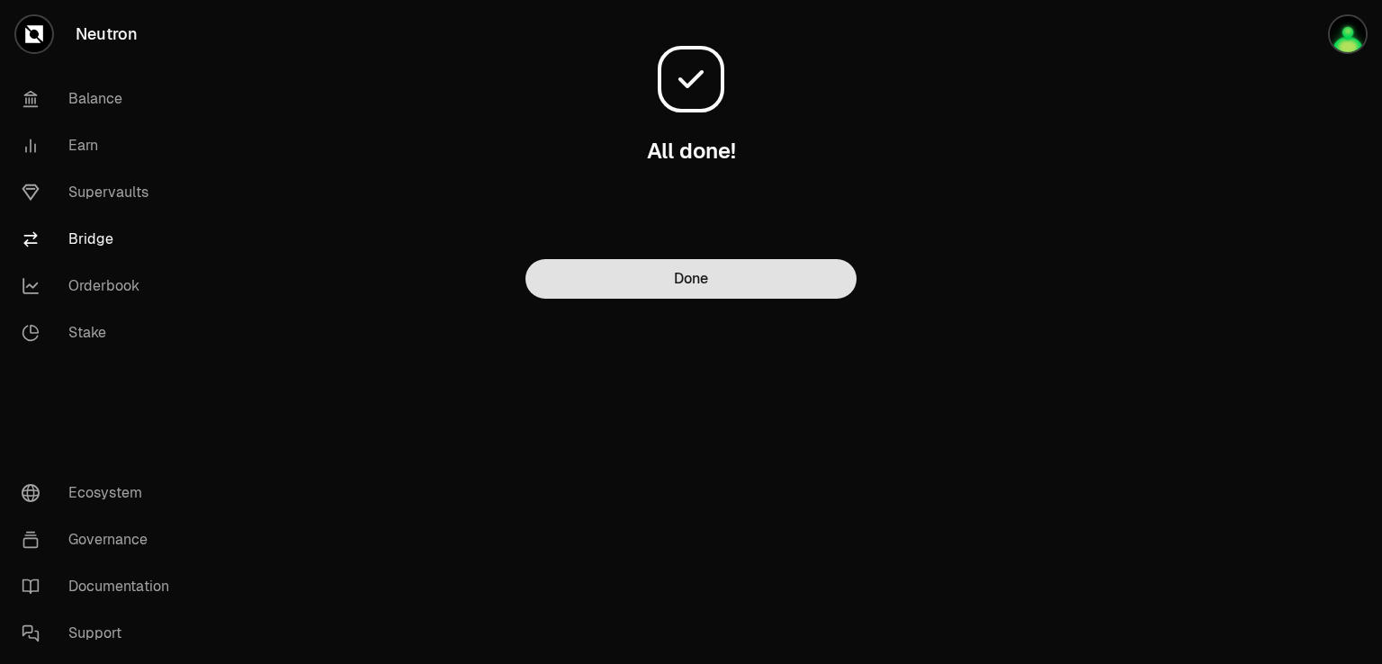
click at [711, 285] on button "Done" at bounding box center [690, 279] width 331 height 40
